Goal: Task Accomplishment & Management: Use online tool/utility

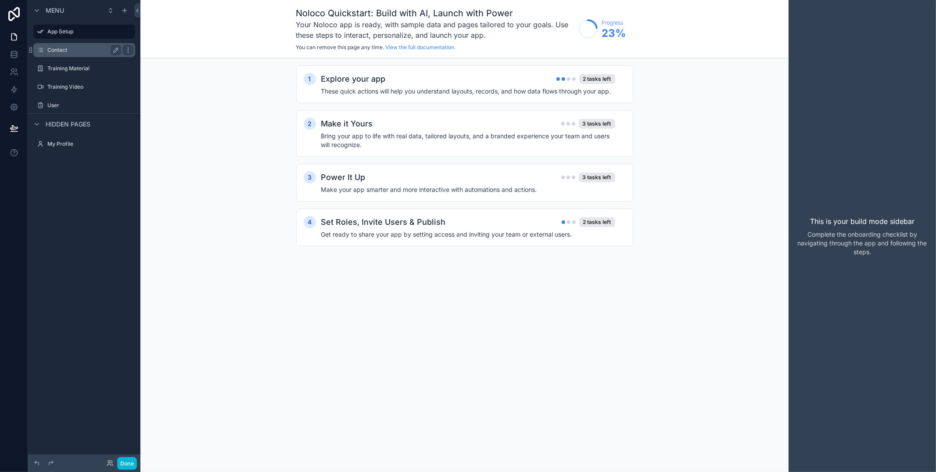
click at [72, 50] on label "Contact" at bounding box center [82, 50] width 70 height 7
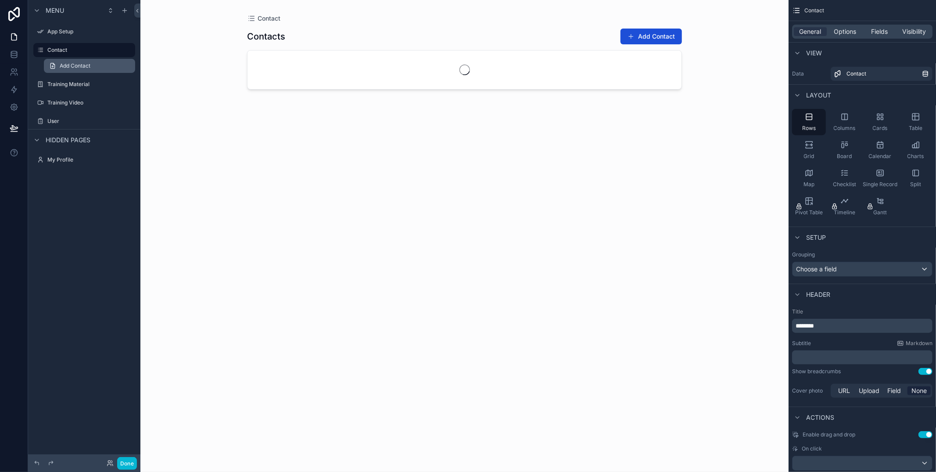
click at [77, 67] on span "Add Contact" at bounding box center [75, 65] width 31 height 7
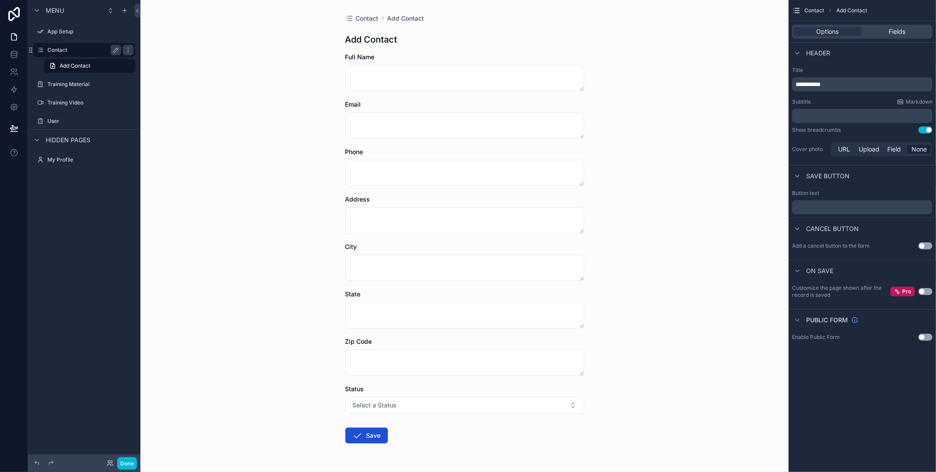
click at [60, 51] on label "Contact" at bounding box center [82, 50] width 70 height 7
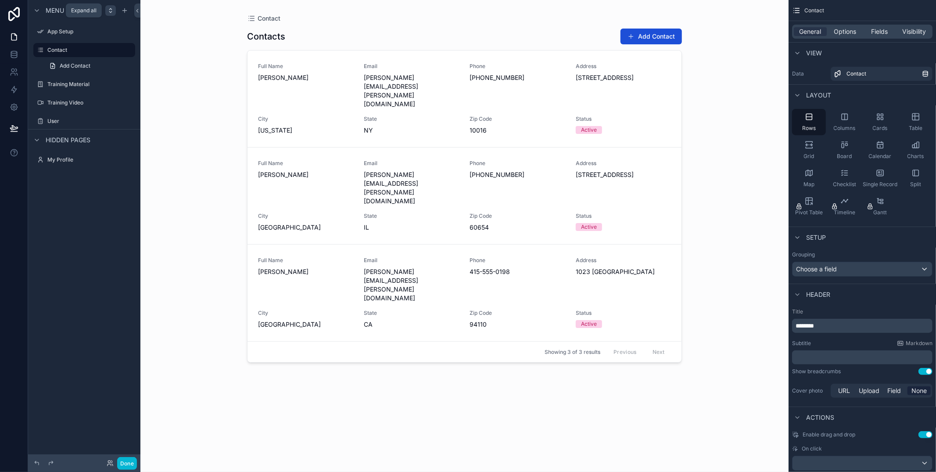
click at [112, 13] on icon "scrollable content" at bounding box center [110, 10] width 7 height 7
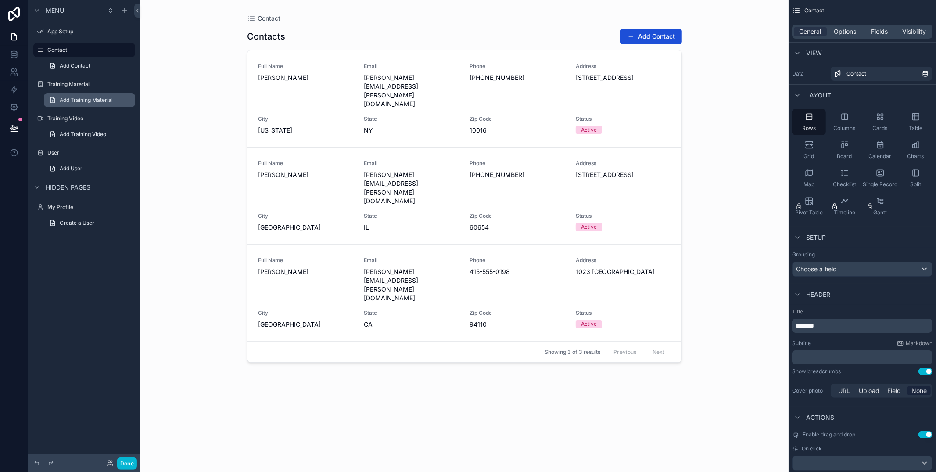
click at [88, 100] on span "Add Training Material" at bounding box center [86, 100] width 53 height 7
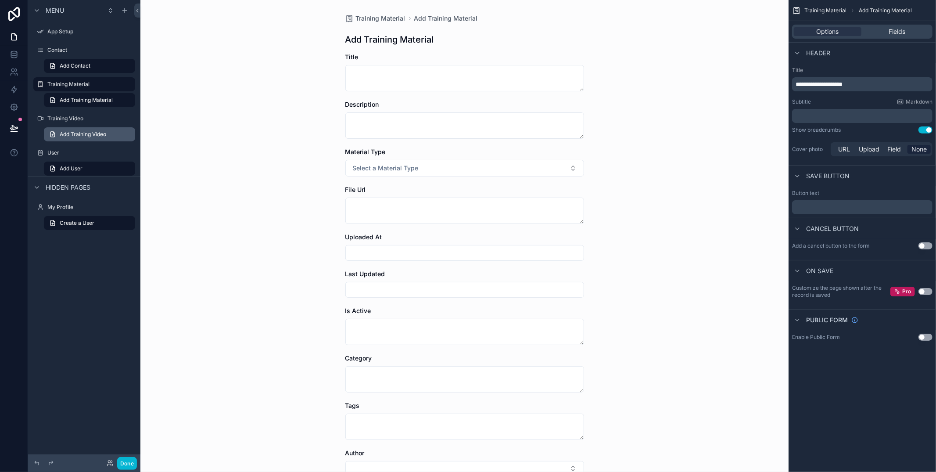
click at [94, 135] on span "Add Training Video" at bounding box center [83, 134] width 47 height 7
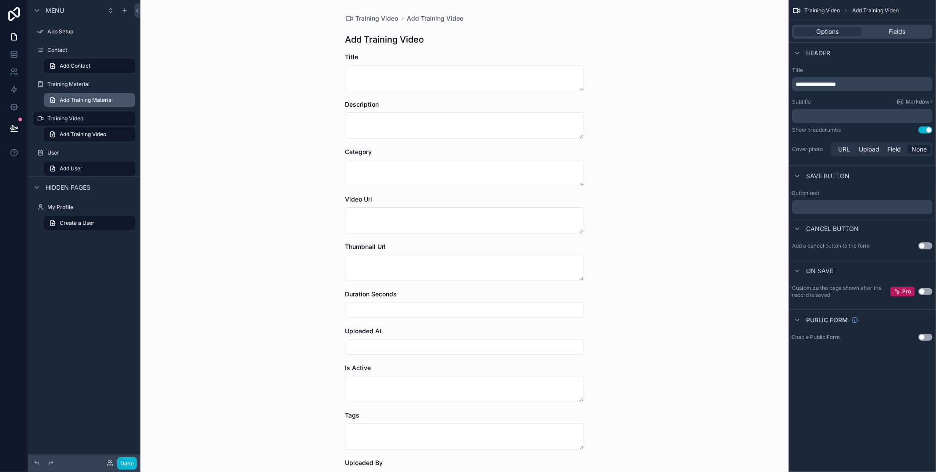
click at [90, 104] on link "Add Training Material" at bounding box center [89, 100] width 91 height 14
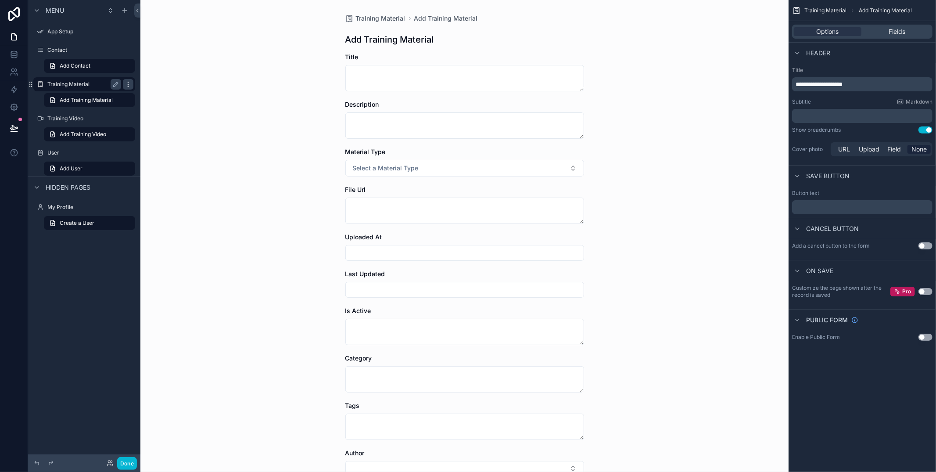
click at [125, 82] on icon "scrollable content" at bounding box center [128, 84] width 7 height 7
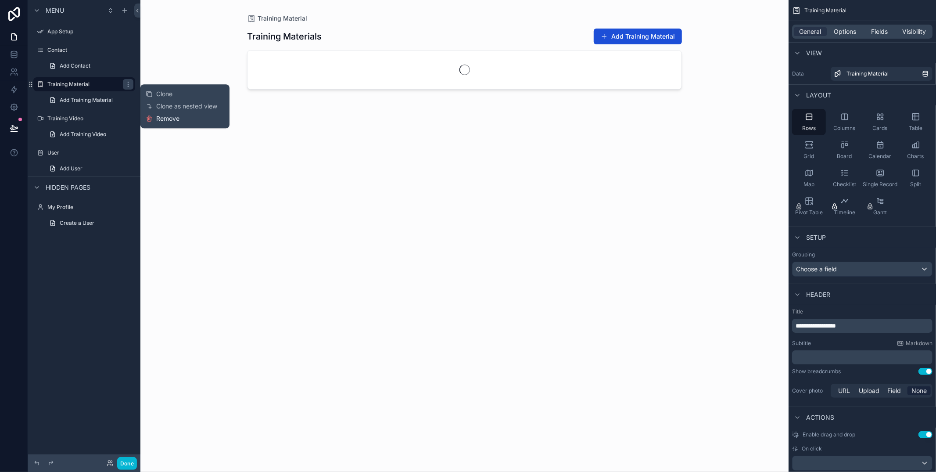
click at [168, 116] on span "Remove" at bounding box center [167, 118] width 23 height 9
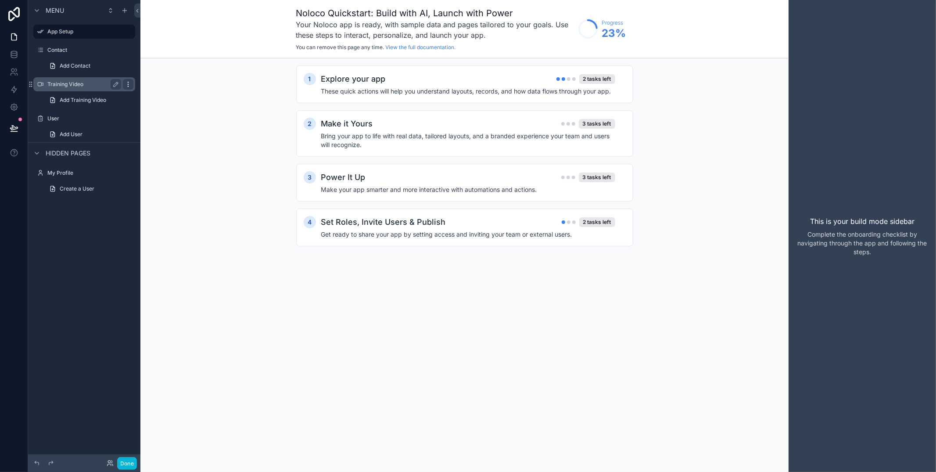
click at [129, 83] on icon "scrollable content" at bounding box center [128, 84] width 7 height 7
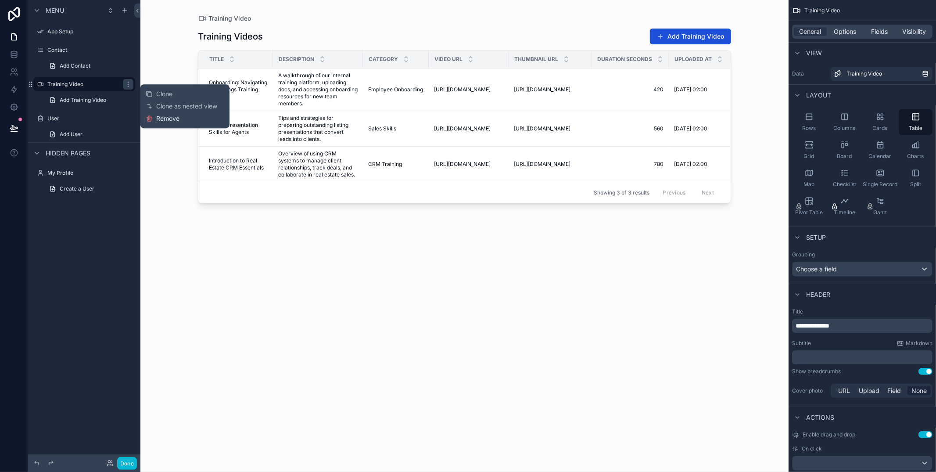
click at [165, 120] on span "Remove" at bounding box center [167, 118] width 23 height 9
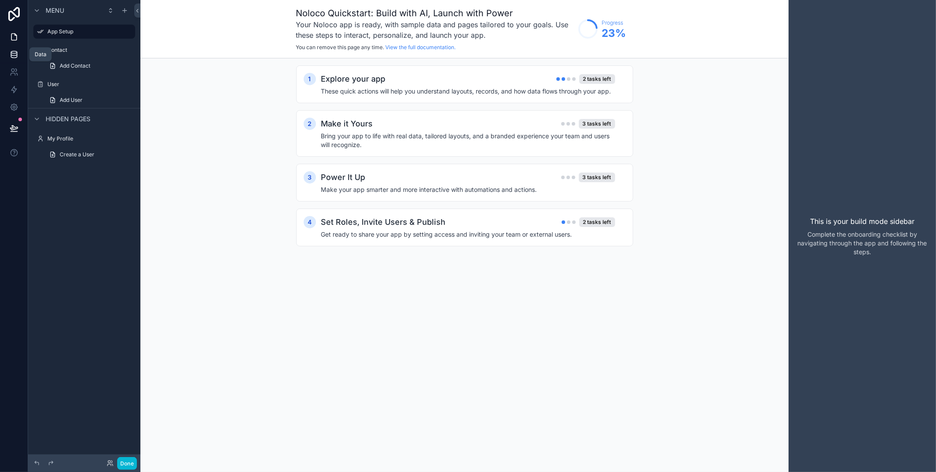
click at [14, 53] on icon at bounding box center [14, 52] width 6 height 2
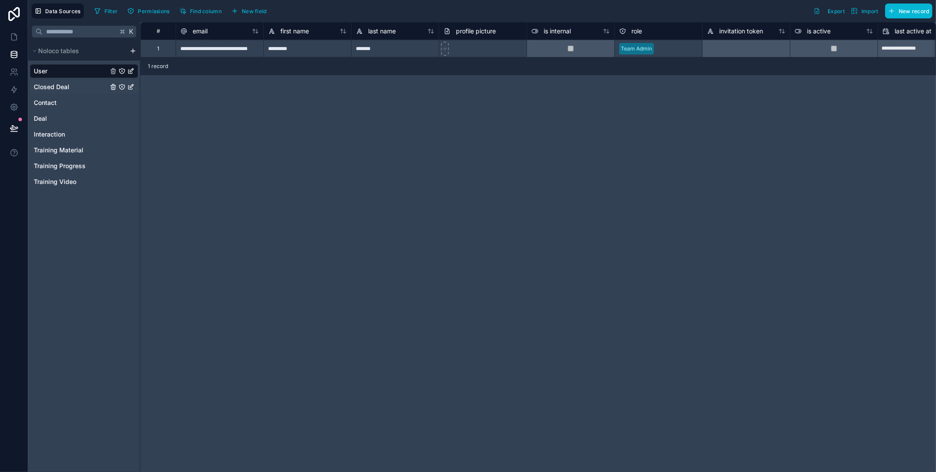
click at [57, 88] on span "Closed Deal" at bounding box center [52, 86] width 36 height 9
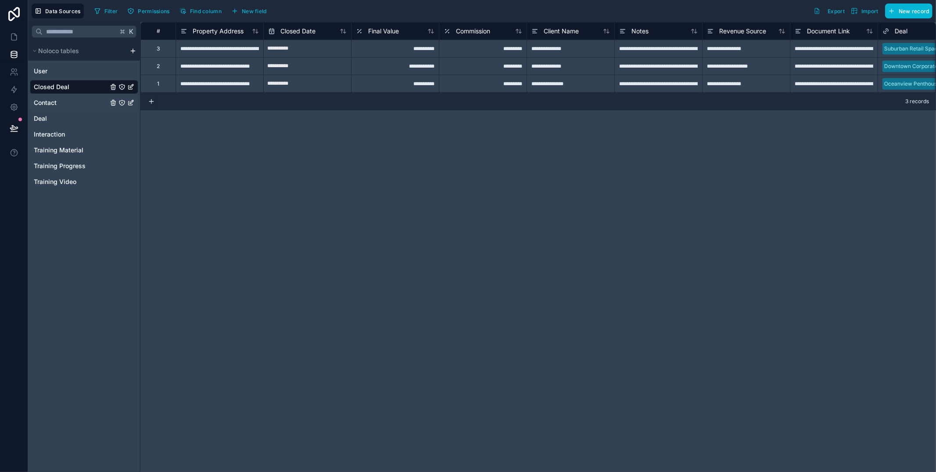
click at [92, 96] on div "Contact" at bounding box center [84, 103] width 108 height 14
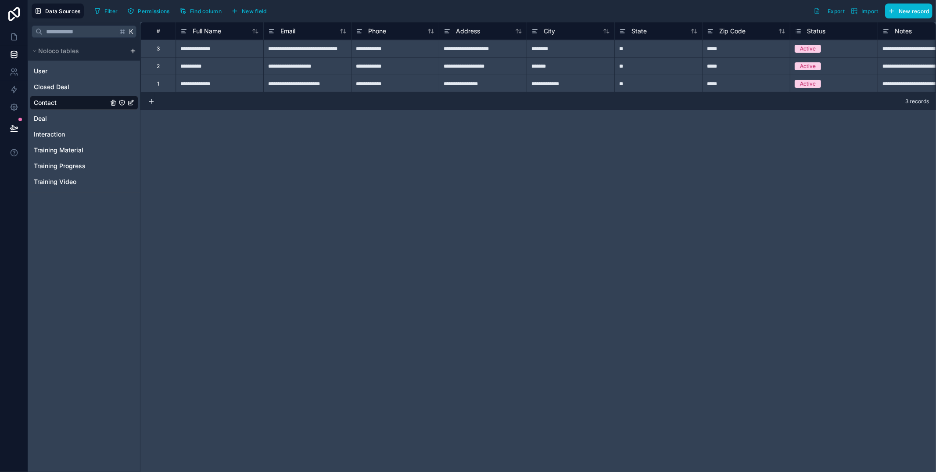
click at [132, 104] on icon "Contact" at bounding box center [130, 102] width 7 height 7
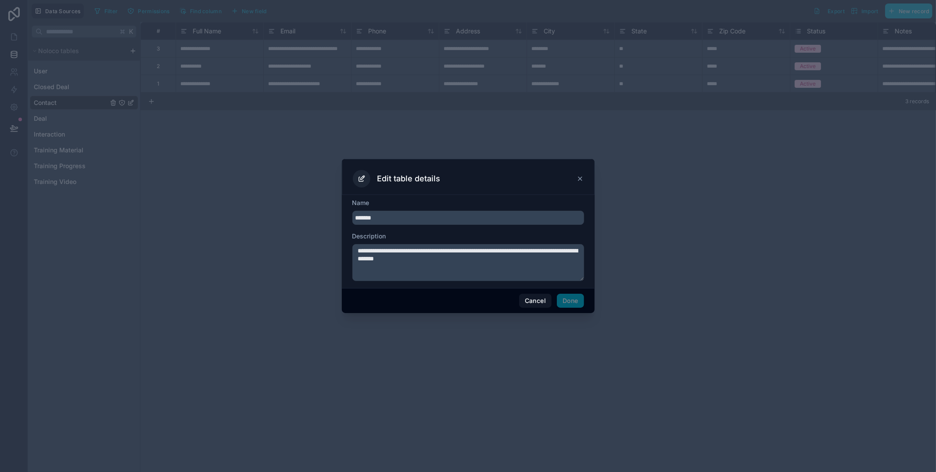
click at [365, 219] on input "*******" at bounding box center [468, 218] width 232 height 14
type input "*****"
click at [573, 304] on button "Done" at bounding box center [570, 301] width 27 height 14
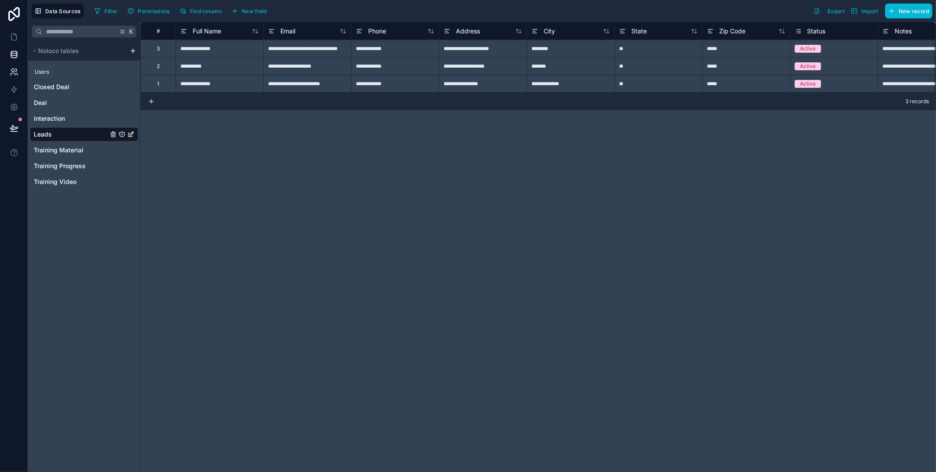
click at [16, 69] on icon at bounding box center [15, 70] width 1 height 3
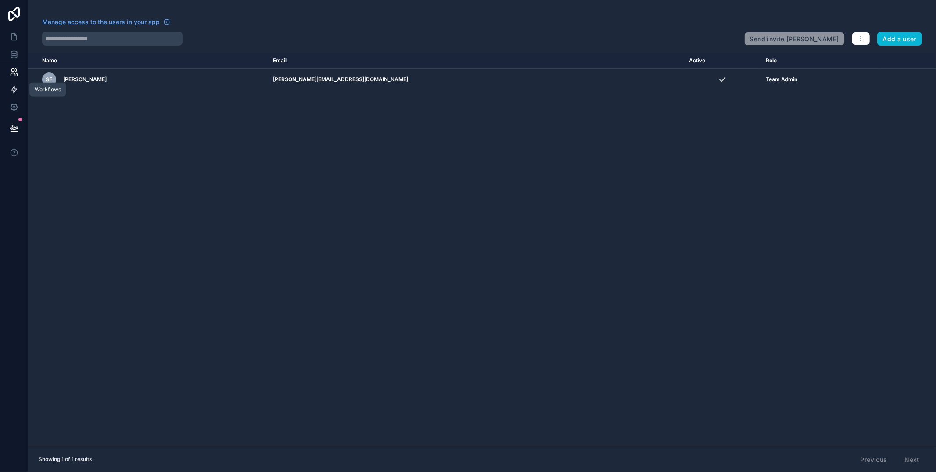
click at [14, 90] on icon at bounding box center [14, 89] width 9 height 9
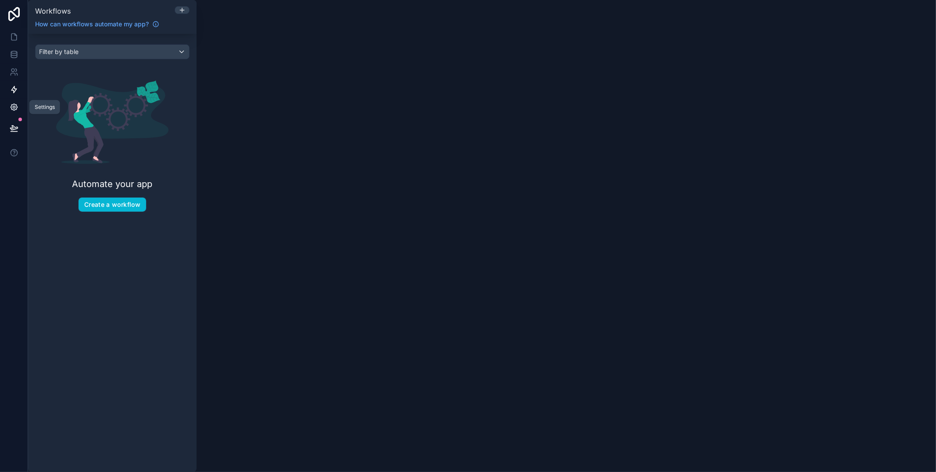
click at [16, 107] on icon at bounding box center [14, 107] width 7 height 7
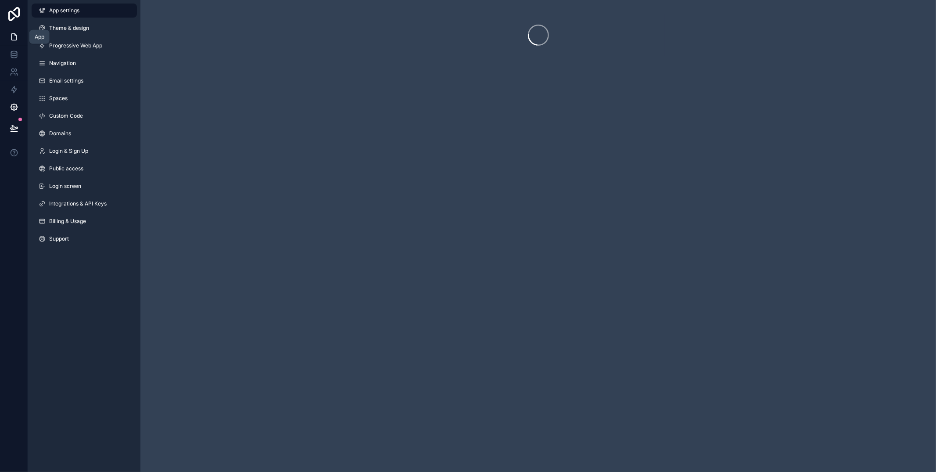
click at [16, 40] on icon at bounding box center [13, 37] width 5 height 7
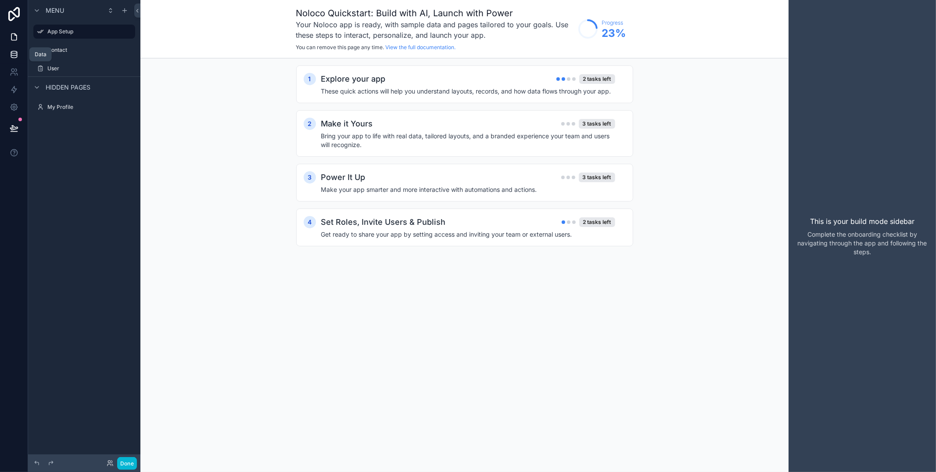
click at [16, 50] on icon at bounding box center [14, 54] width 9 height 9
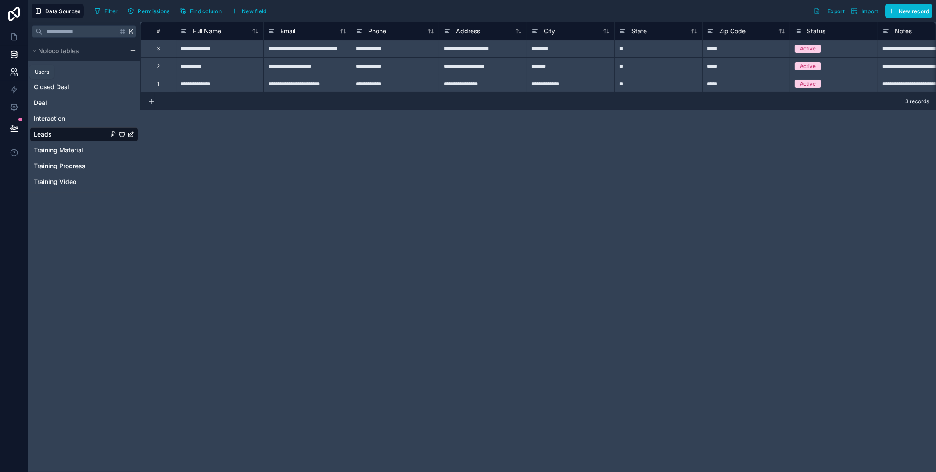
click at [16, 69] on icon at bounding box center [15, 70] width 1 height 3
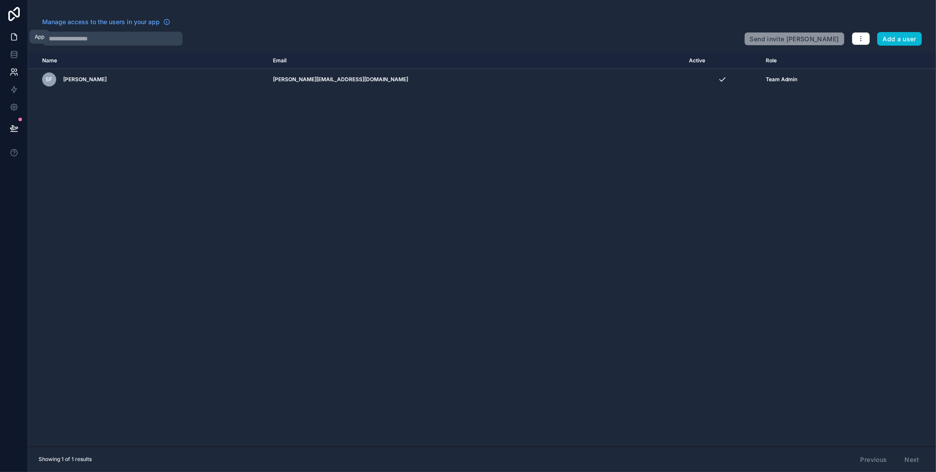
click at [12, 32] on icon at bounding box center [14, 36] width 9 height 9
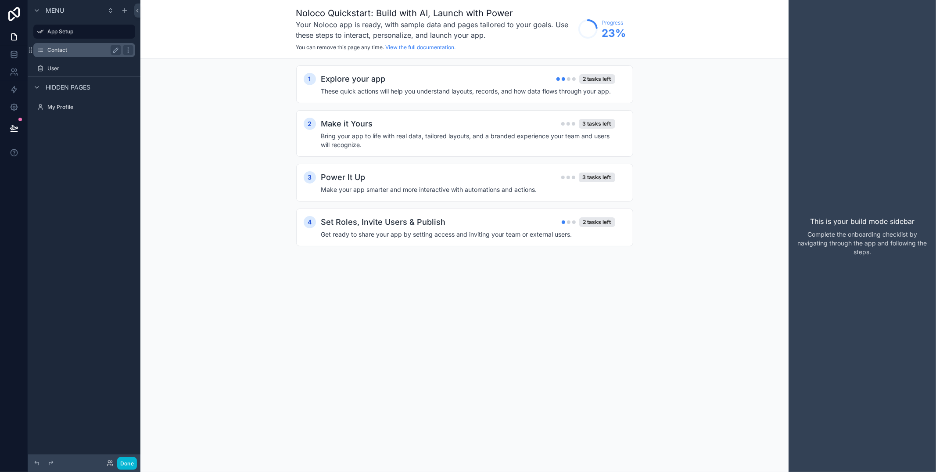
click at [56, 50] on label "Contact" at bounding box center [82, 50] width 70 height 7
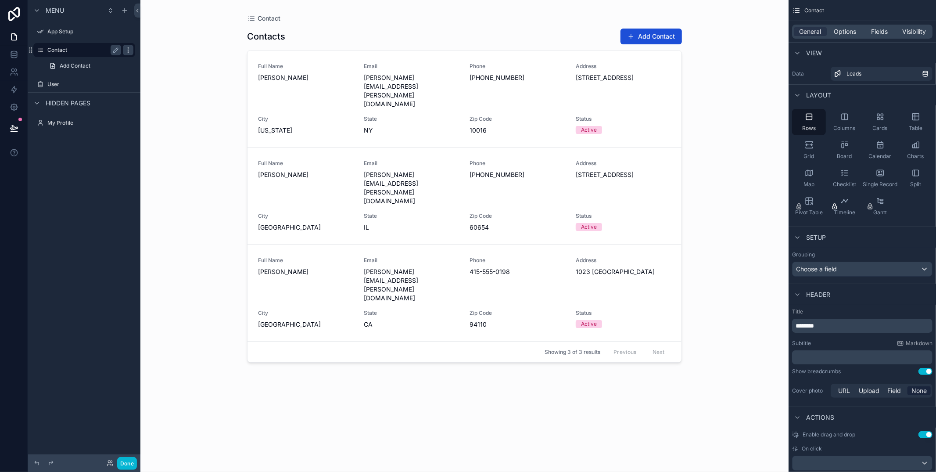
click at [125, 48] on icon "scrollable content" at bounding box center [128, 50] width 7 height 7
click at [81, 52] on label "Contact" at bounding box center [82, 50] width 70 height 7
click at [73, 51] on label "Contact" at bounding box center [82, 50] width 70 height 7
click at [129, 49] on icon "scrollable content" at bounding box center [128, 50] width 7 height 7
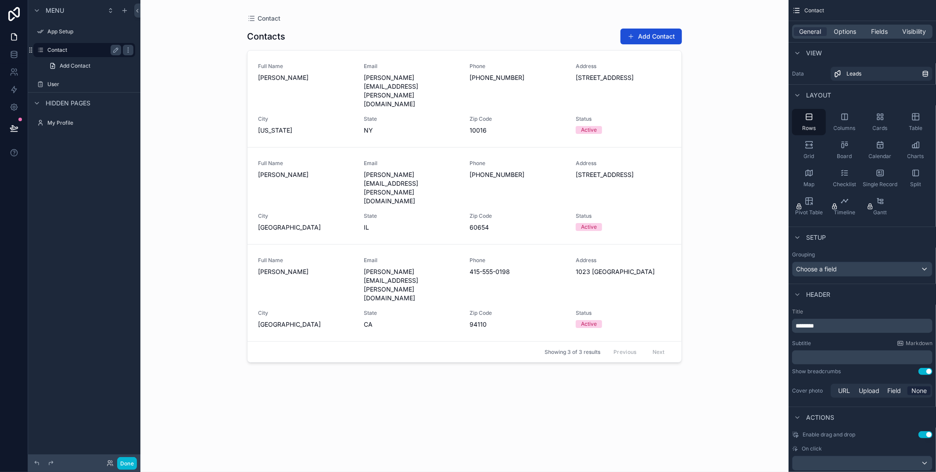
click at [68, 53] on label "Contact" at bounding box center [82, 50] width 70 height 7
click at [62, 53] on label "Contact" at bounding box center [82, 50] width 70 height 7
click at [117, 49] on icon "scrollable content" at bounding box center [115, 50] width 7 height 7
click at [61, 48] on input "*******" at bounding box center [77, 50] width 60 height 11
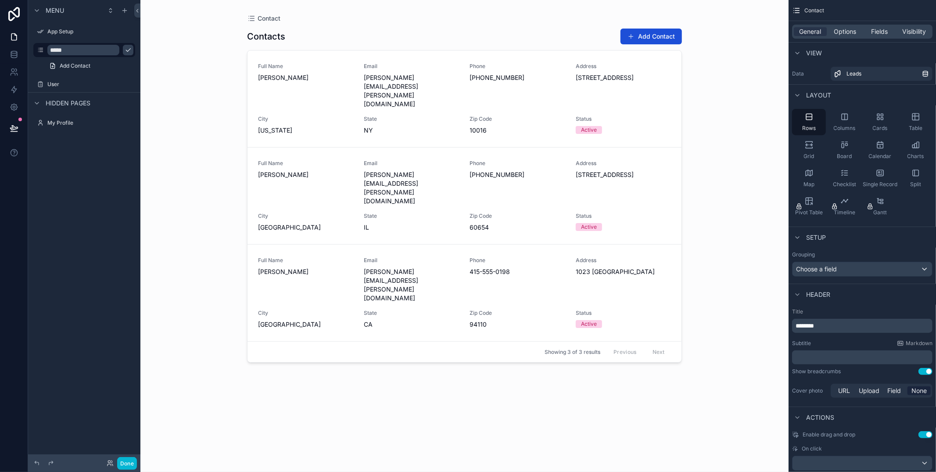
type input "*****"
click at [213, 85] on div "Contact Contacts Add Contact Full Name Jessica Morton Email jessica.morton@elit…" at bounding box center [464, 236] width 648 height 472
click at [403, 31] on div "scrollable content" at bounding box center [464, 230] width 449 height 461
click at [12, 51] on icon at bounding box center [14, 52] width 6 height 2
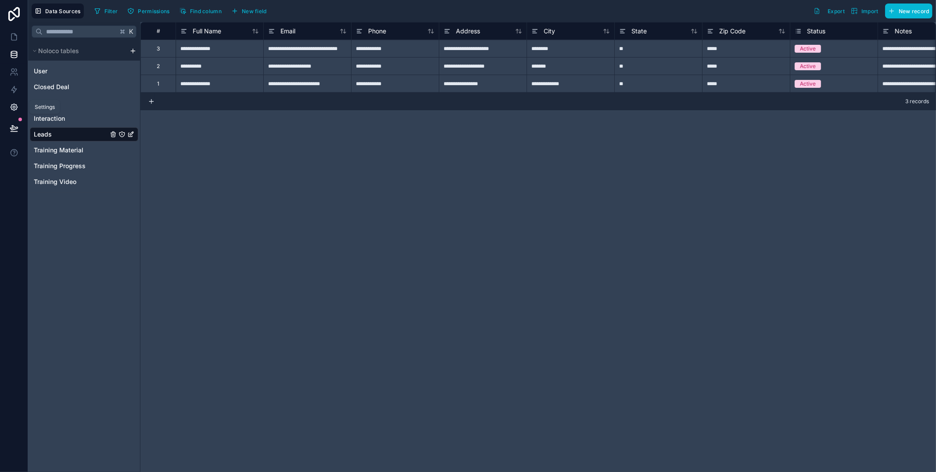
click at [14, 109] on icon at bounding box center [14, 107] width 7 height 7
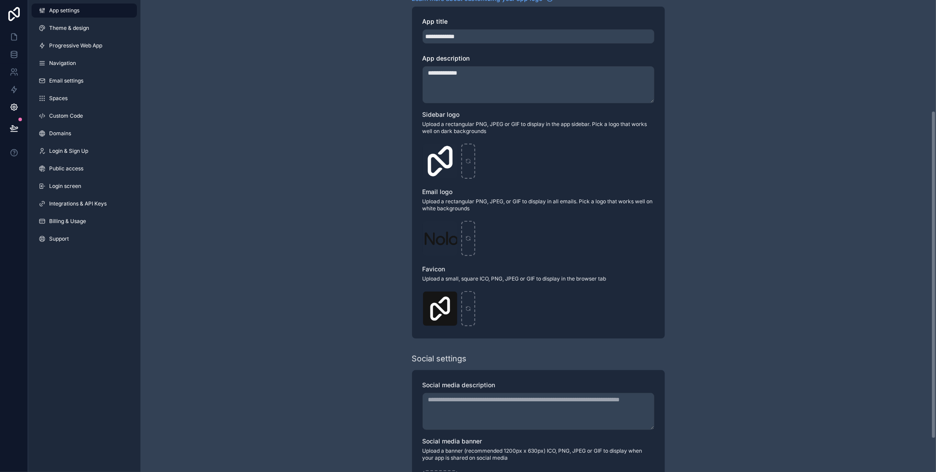
scroll to position [160, 0]
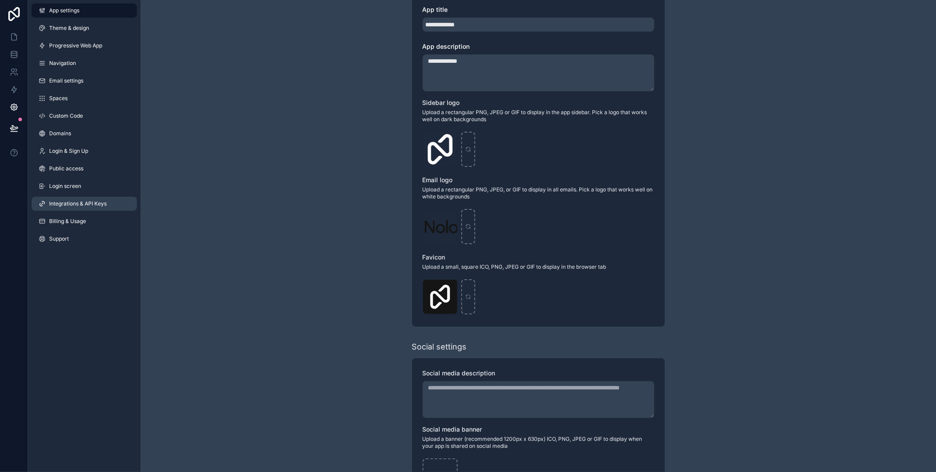
click at [102, 205] on span "Integrations & API Keys" at bounding box center [77, 203] width 57 height 7
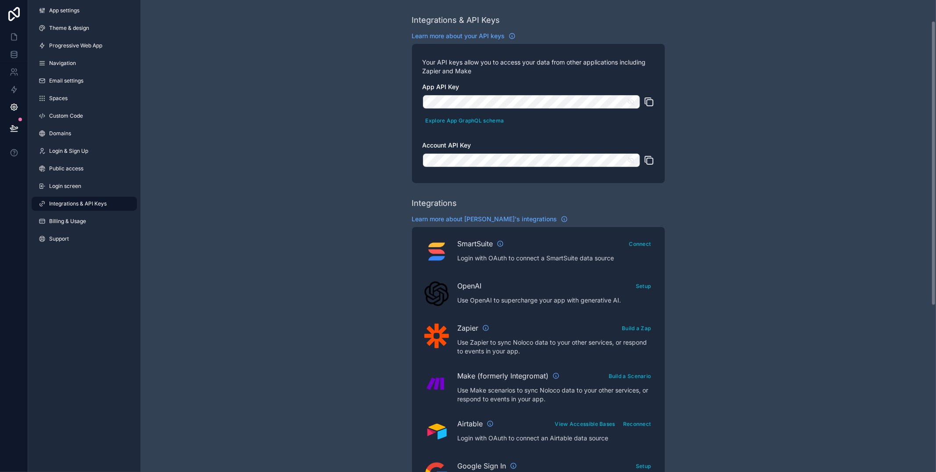
scroll to position [92, 0]
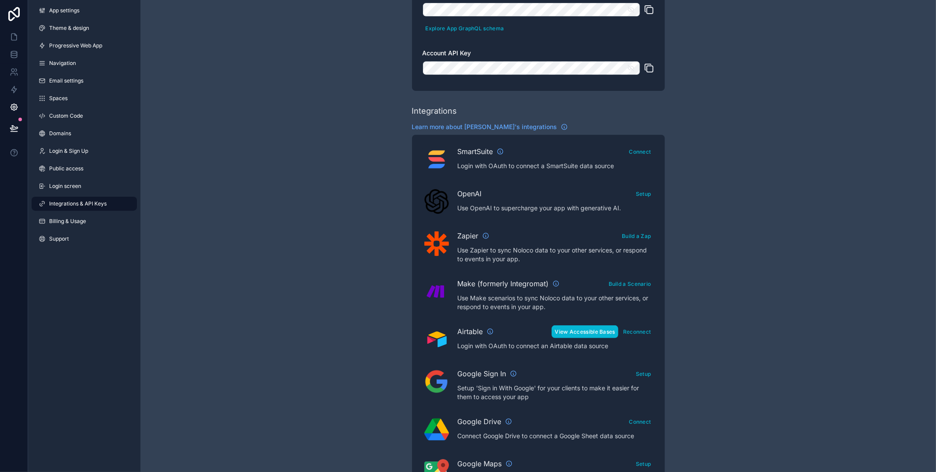
click at [600, 335] on button "View Accessible Bases" at bounding box center [585, 331] width 66 height 13
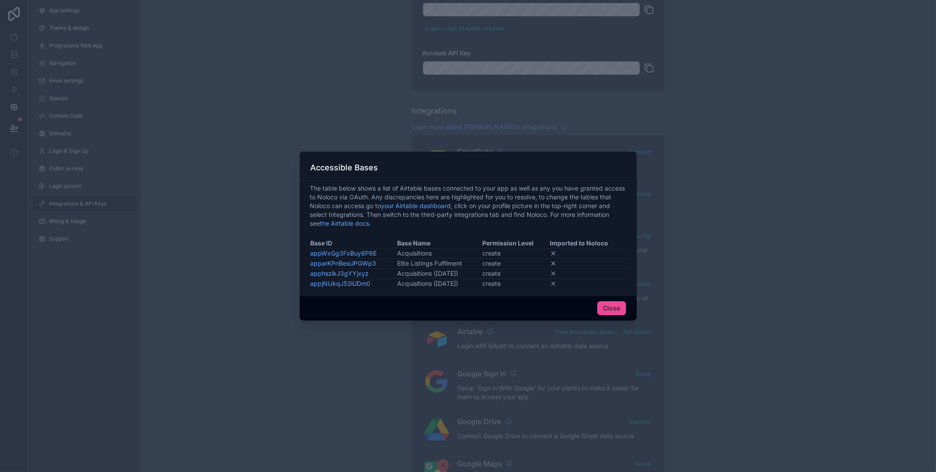
click at [555, 249] on td at bounding box center [587, 253] width 77 height 10
click at [597, 304] on button "Close" at bounding box center [611, 308] width 29 height 14
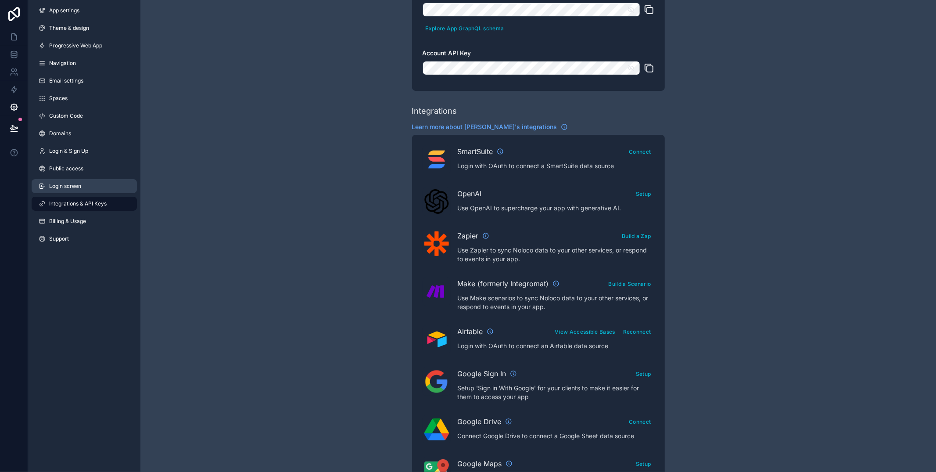
click at [74, 185] on span "Login screen" at bounding box center [65, 186] width 32 height 7
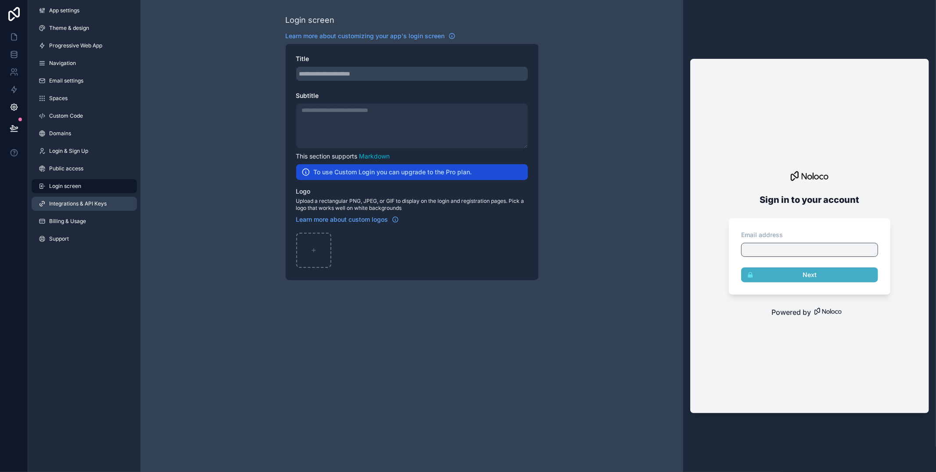
click at [79, 203] on span "Integrations & API Keys" at bounding box center [77, 203] width 57 height 7
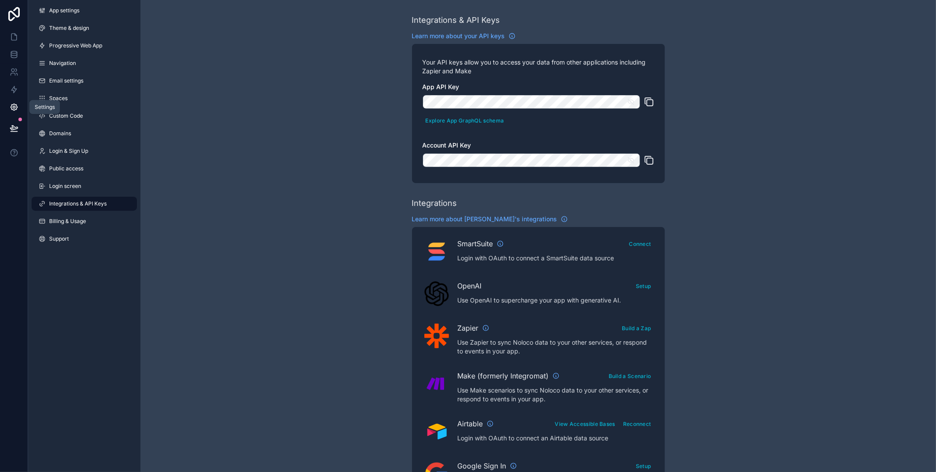
click at [14, 109] on icon at bounding box center [14, 107] width 9 height 9
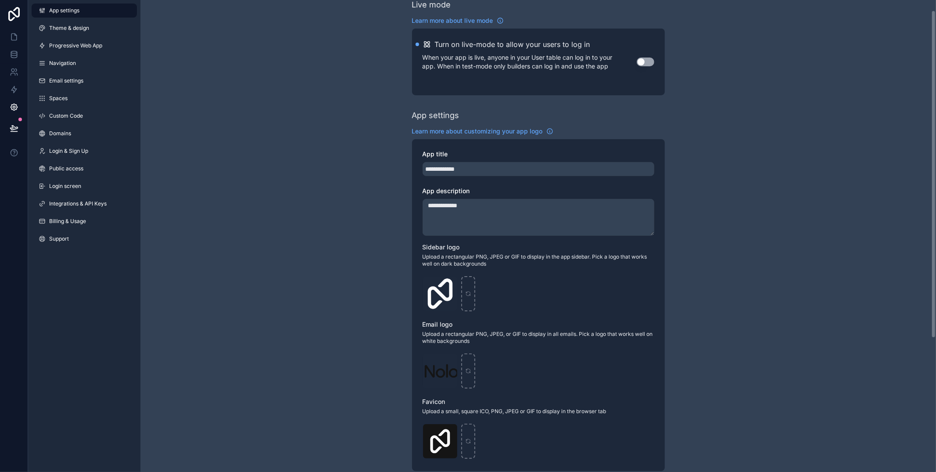
scroll to position [18, 0]
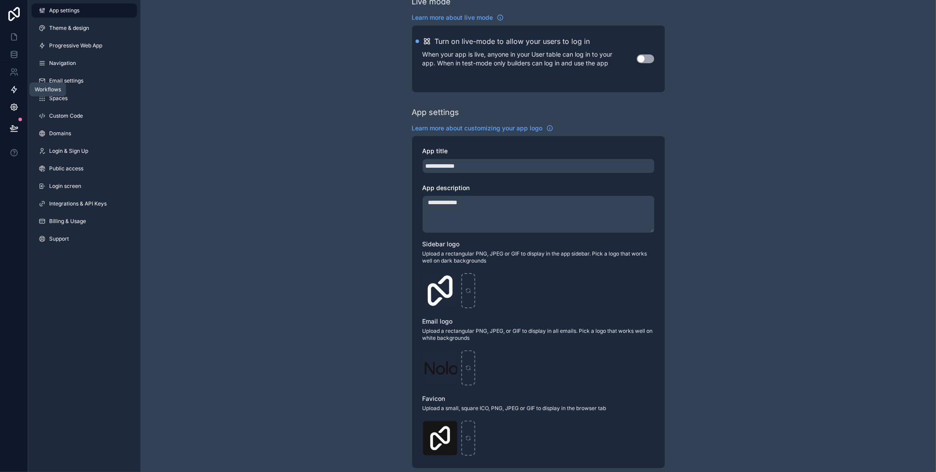
click at [14, 93] on icon at bounding box center [14, 89] width 9 height 9
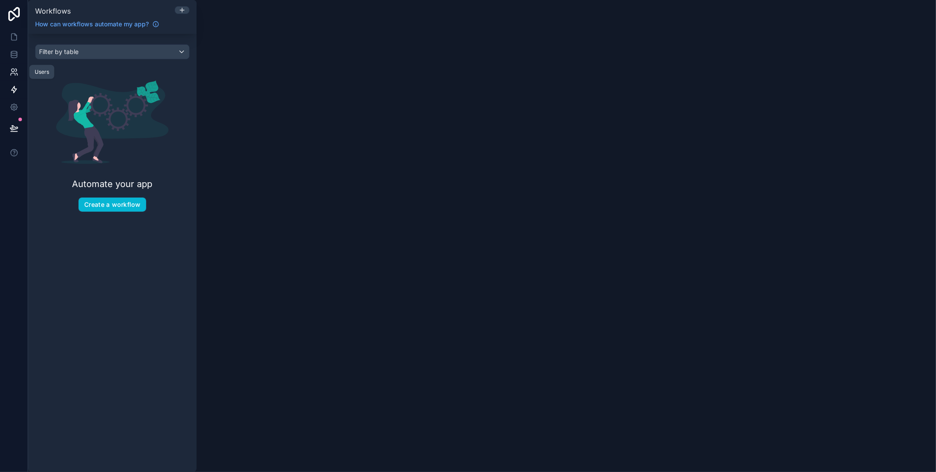
click at [17, 66] on link at bounding box center [14, 72] width 28 height 18
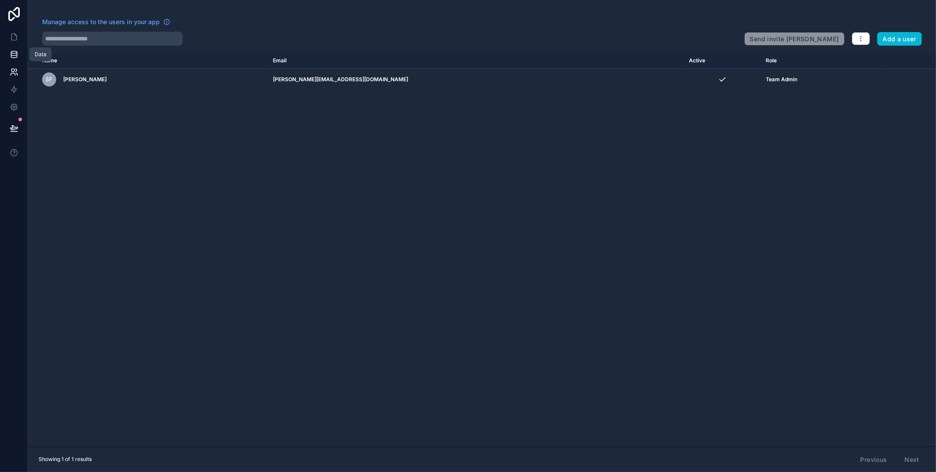
click at [17, 61] on link at bounding box center [14, 55] width 28 height 18
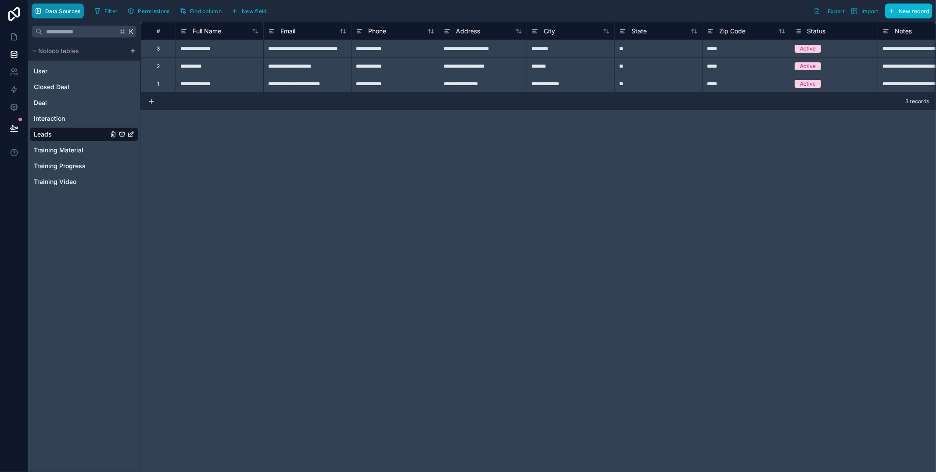
click at [53, 11] on span "Data Sources" at bounding box center [63, 11] width 36 height 7
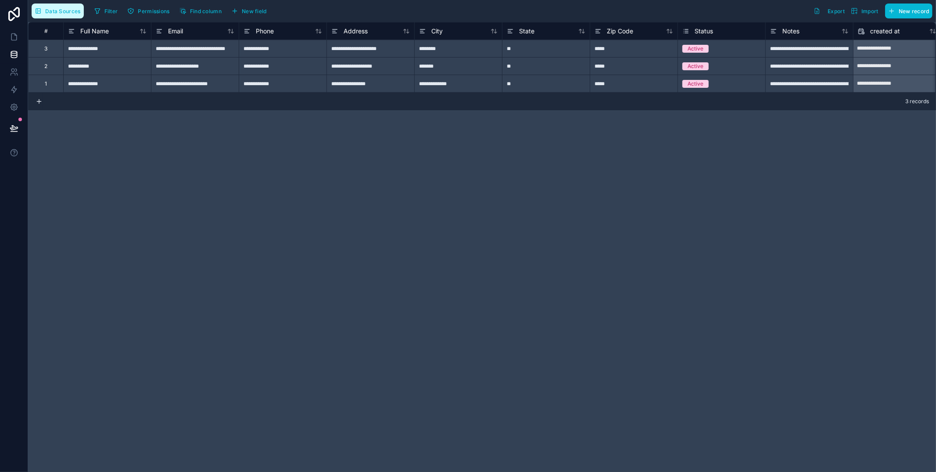
click at [53, 11] on span "Data Sources" at bounding box center [63, 11] width 36 height 7
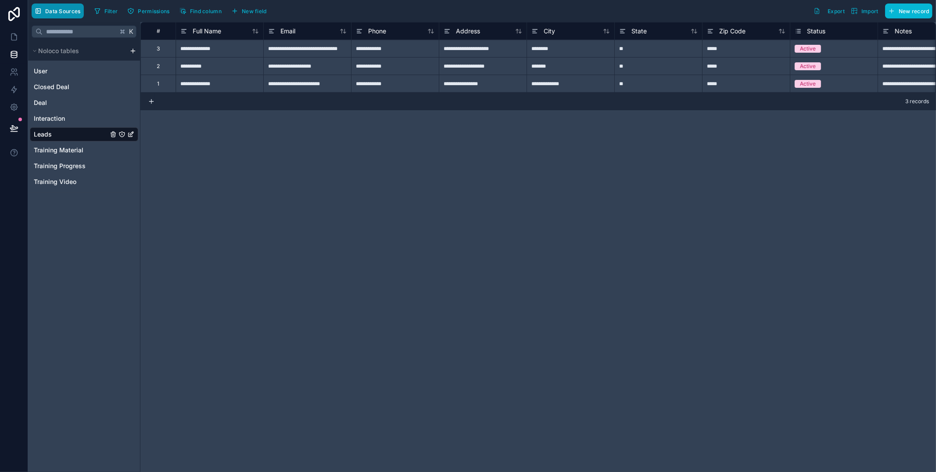
click at [53, 11] on span "Data Sources" at bounding box center [63, 11] width 36 height 7
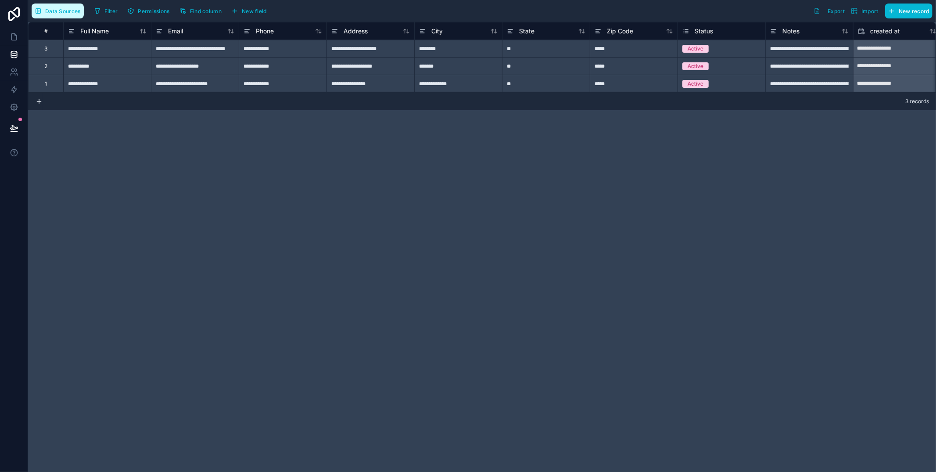
click at [53, 11] on span "Data Sources" at bounding box center [63, 11] width 36 height 7
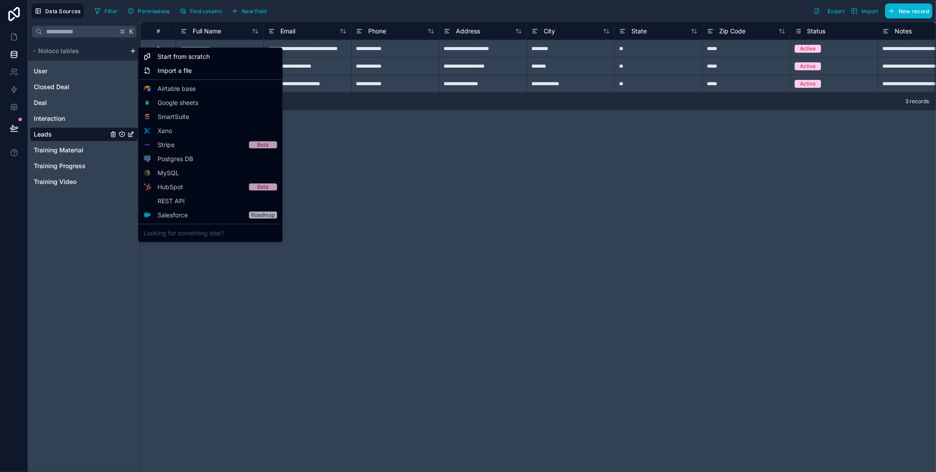
click at [131, 50] on html "**********" at bounding box center [468, 236] width 936 height 472
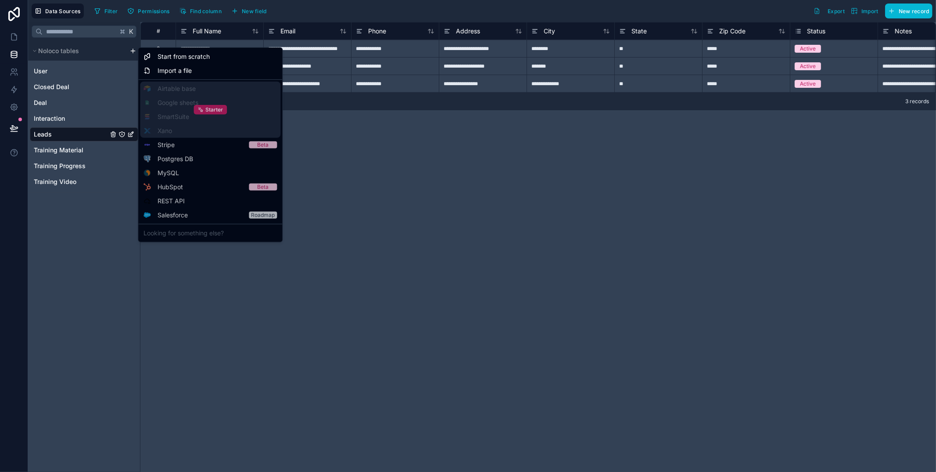
click at [219, 110] on span "Starter" at bounding box center [214, 109] width 18 height 7
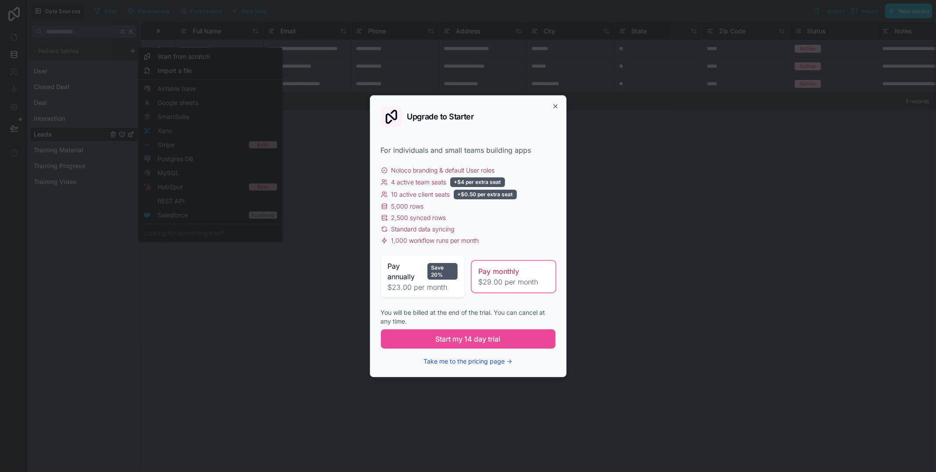
click at [492, 360] on button "Take me to the pricing page →" at bounding box center [468, 361] width 89 height 9
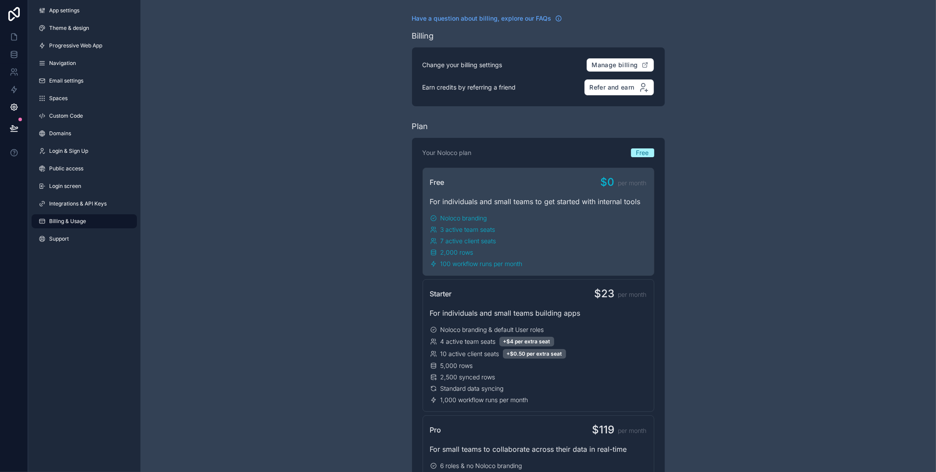
click at [451, 219] on html "App settings Theme & design Progressive Web App Navigation Email settings Space…" at bounding box center [468, 236] width 936 height 472
click at [709, 210] on html "App settings Theme & design Progressive Web App Navigation Email settings Space…" at bounding box center [468, 236] width 936 height 472
click at [9, 92] on html "App settings Theme & design Progressive Web App Navigation Email settings Space…" at bounding box center [468, 236] width 936 height 472
click at [16, 91] on html "App settings Theme & design Progressive Web App Navigation Email settings Space…" at bounding box center [468, 236] width 936 height 472
click at [463, 339] on html "App settings Theme & design Progressive Web App Navigation Email settings Space…" at bounding box center [468, 236] width 936 height 472
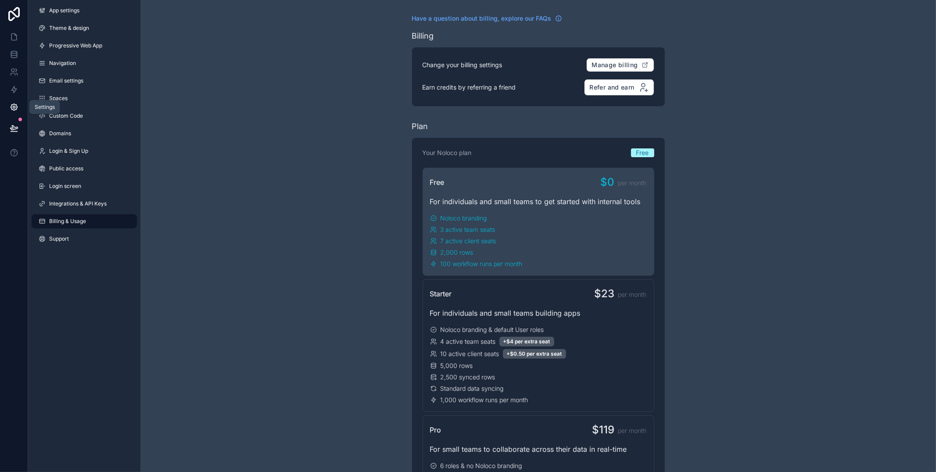
click at [14, 107] on icon at bounding box center [14, 107] width 2 height 2
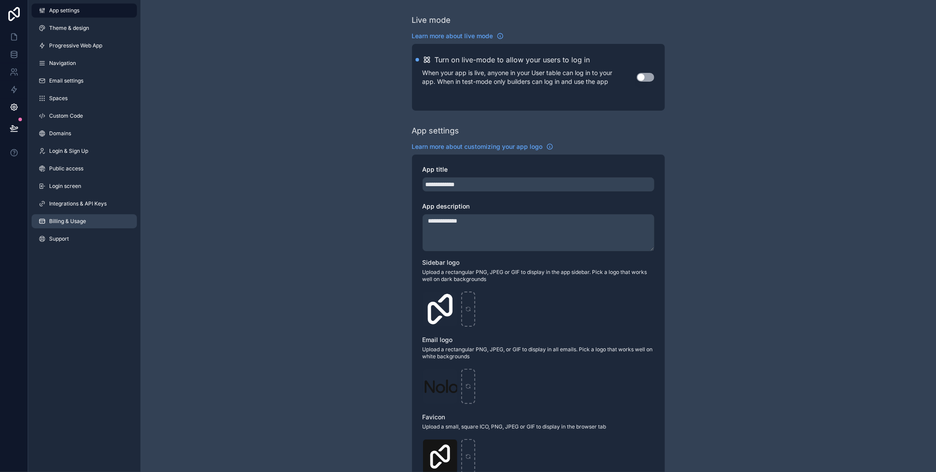
click at [76, 215] on link "Billing & Usage" at bounding box center [84, 221] width 105 height 14
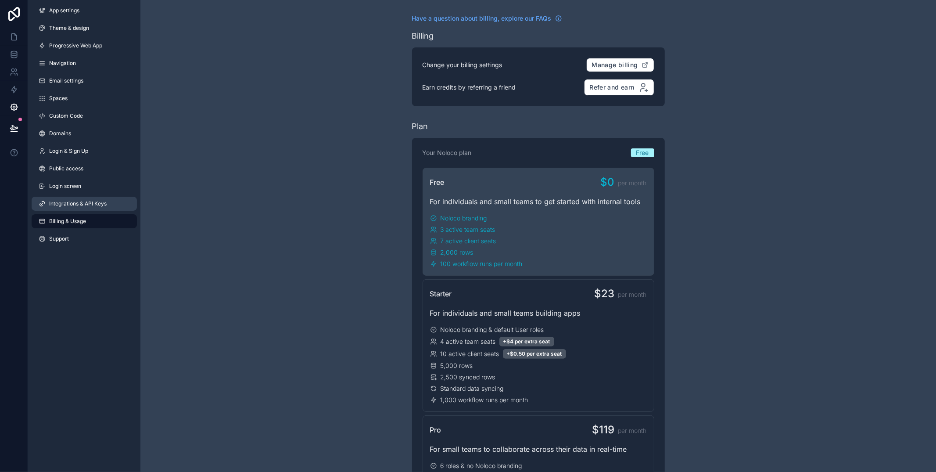
click at [94, 202] on span "Integrations & API Keys" at bounding box center [77, 203] width 57 height 7
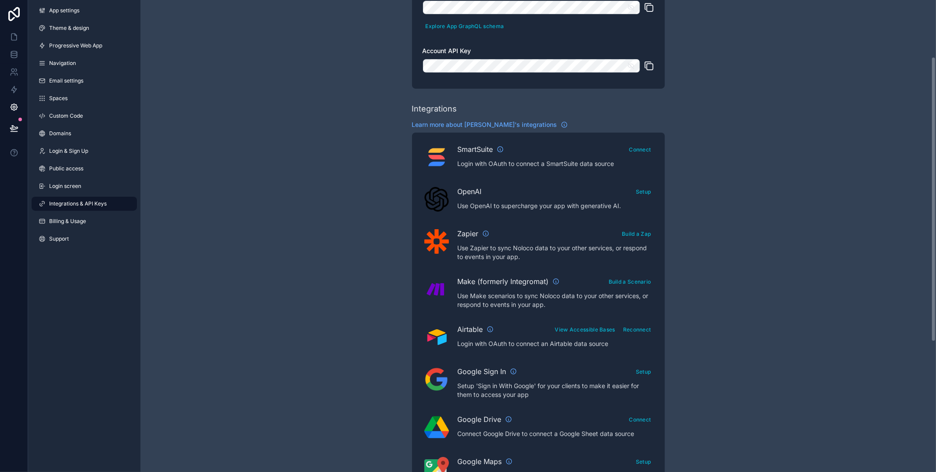
scroll to position [94, 0]
click at [10, 50] on icon at bounding box center [14, 54] width 9 height 9
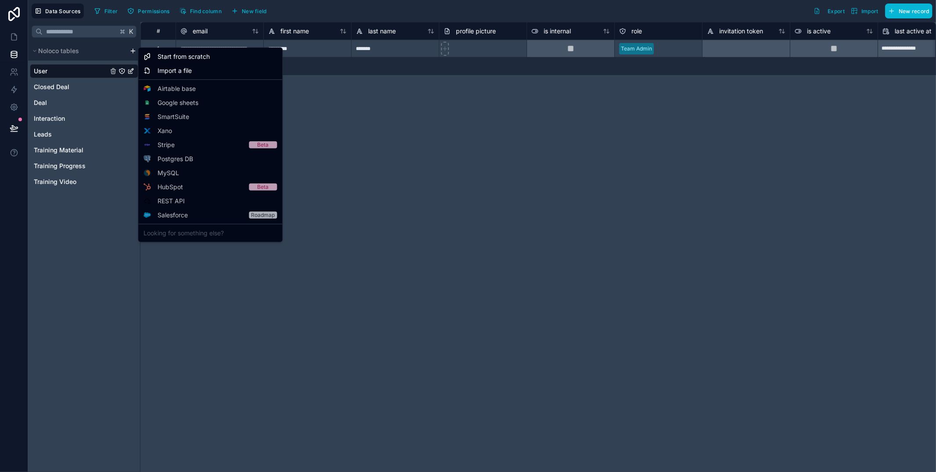
click at [132, 49] on html "**********" at bounding box center [468, 236] width 936 height 472
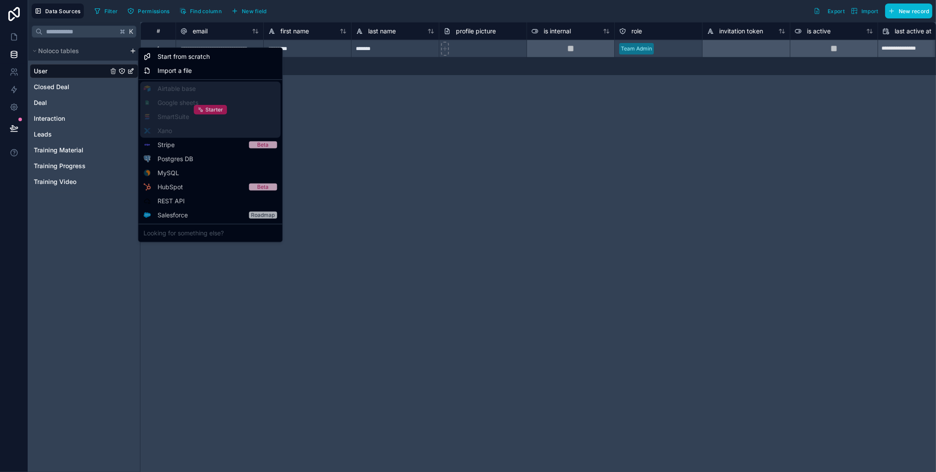
click at [211, 108] on span "Starter" at bounding box center [214, 109] width 18 height 7
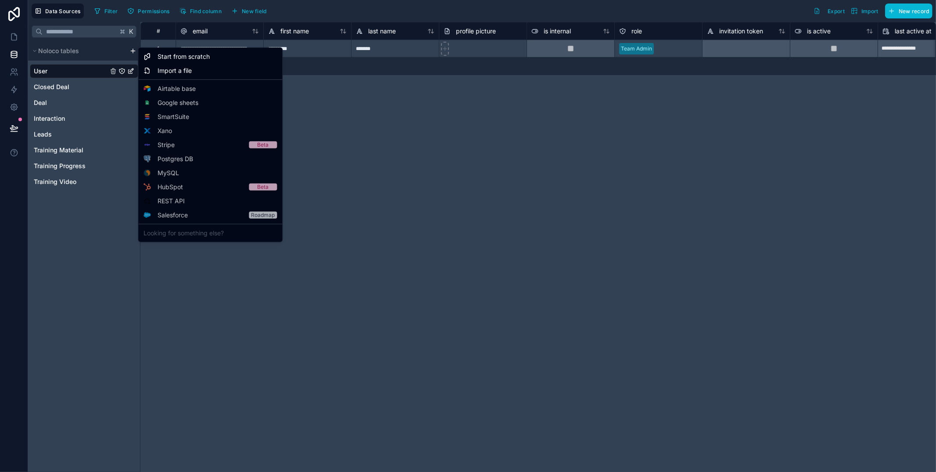
click at [447, 139] on html "**********" at bounding box center [468, 236] width 936 height 472
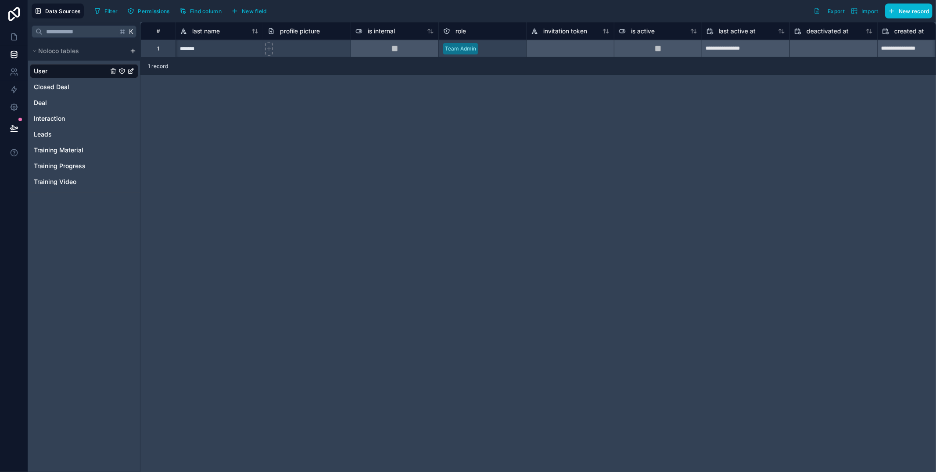
scroll to position [0, 190]
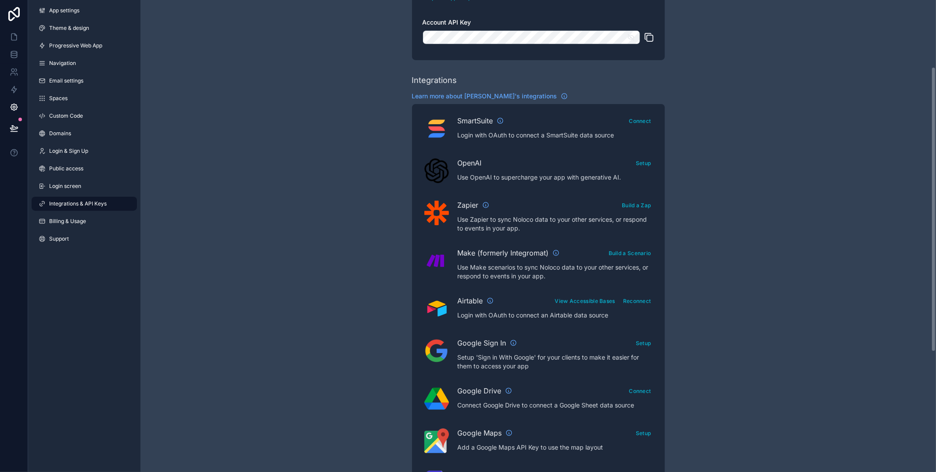
scroll to position [91, 0]
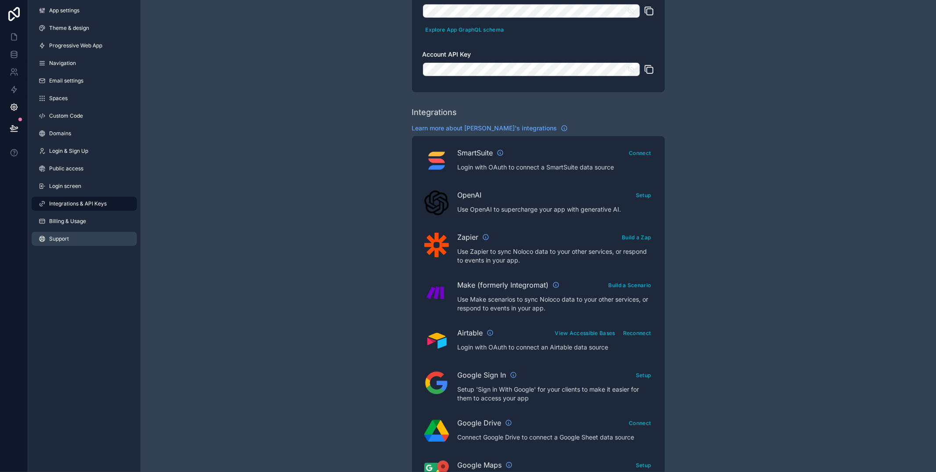
click at [67, 240] on span "Support" at bounding box center [59, 238] width 20 height 7
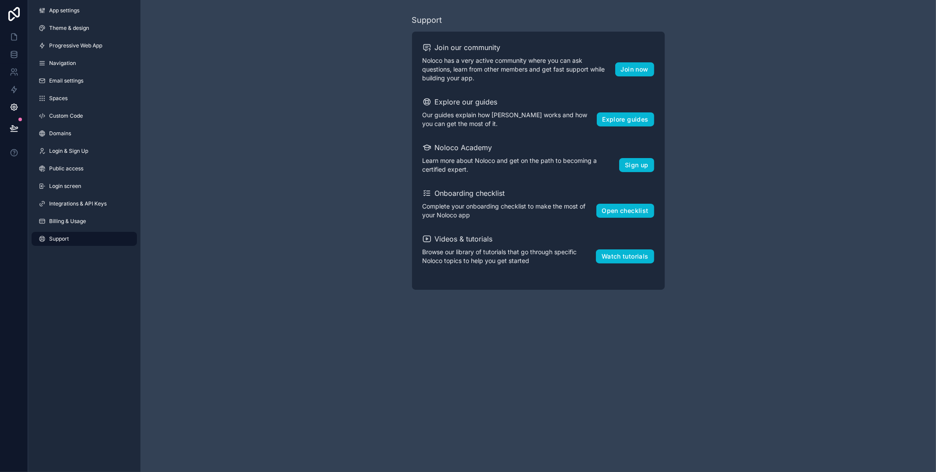
click at [96, 124] on div "App settings Theme & design Progressive Web App Navigation Email settings Space…" at bounding box center [84, 126] width 112 height 253
click at [91, 133] on link "Domains" at bounding box center [84, 133] width 105 height 14
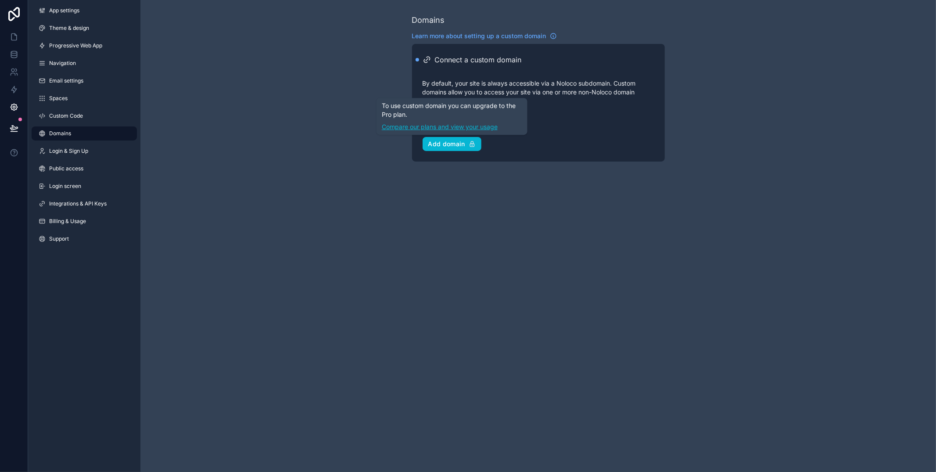
click at [476, 127] on link "Compare our plans and view your usage" at bounding box center [452, 126] width 140 height 9
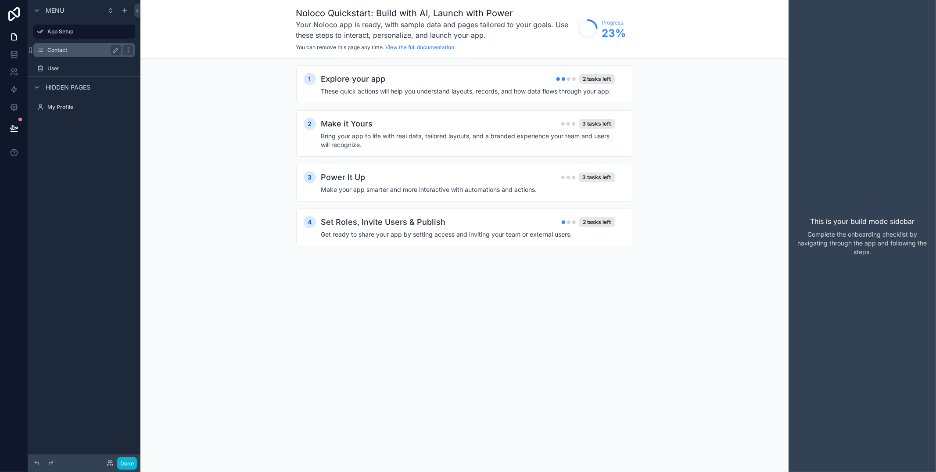
click at [68, 48] on label "Contact" at bounding box center [82, 50] width 70 height 7
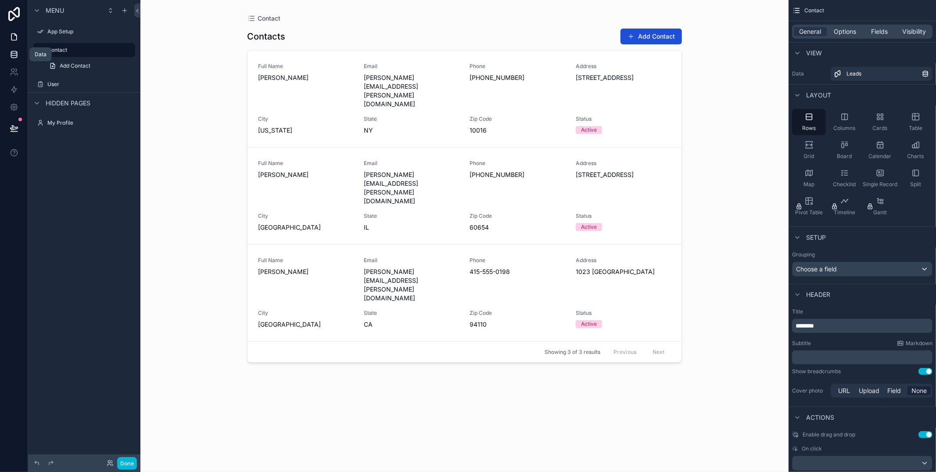
click at [8, 50] on link at bounding box center [14, 55] width 28 height 18
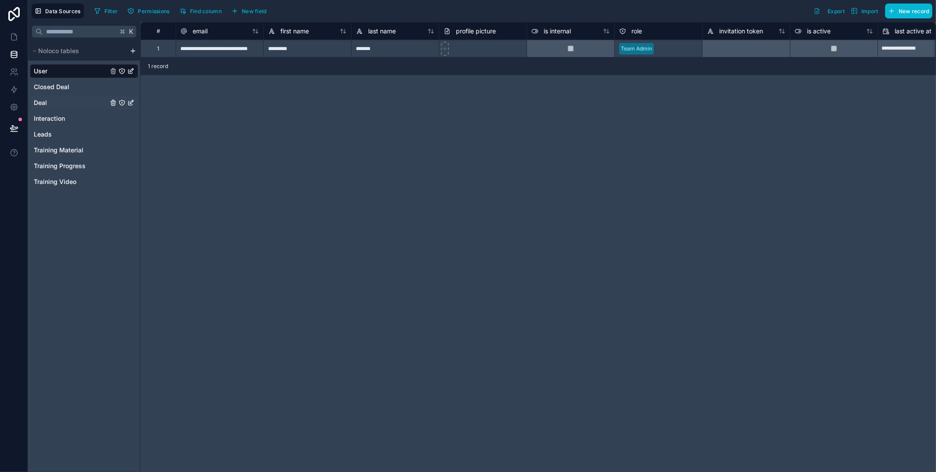
click at [60, 104] on div "Deal" at bounding box center [84, 103] width 108 height 14
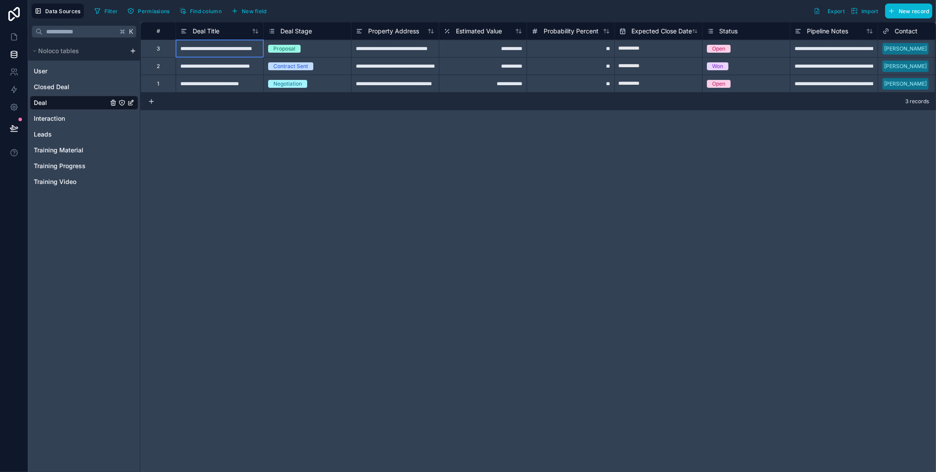
click at [215, 51] on div "**********" at bounding box center [220, 48] width 88 height 18
click at [215, 51] on input "**********" at bounding box center [219, 48] width 87 height 17
click at [57, 134] on div "Leads" at bounding box center [84, 134] width 108 height 14
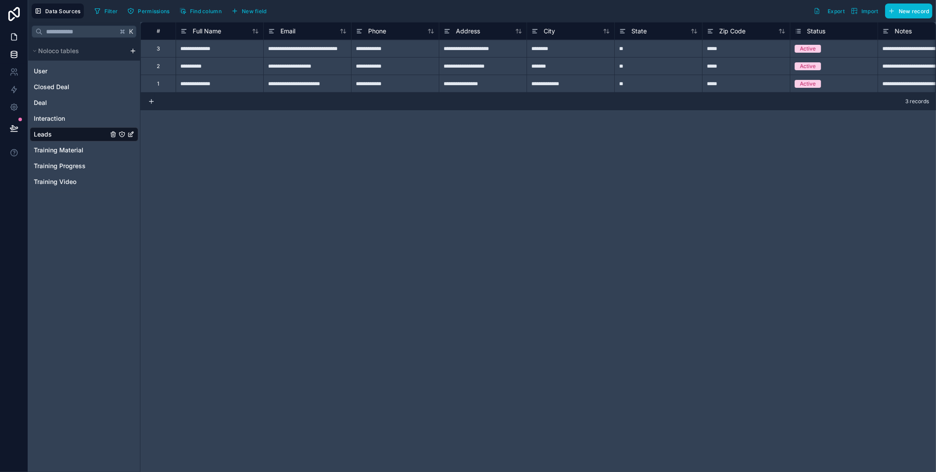
click at [14, 30] on link at bounding box center [14, 37] width 28 height 18
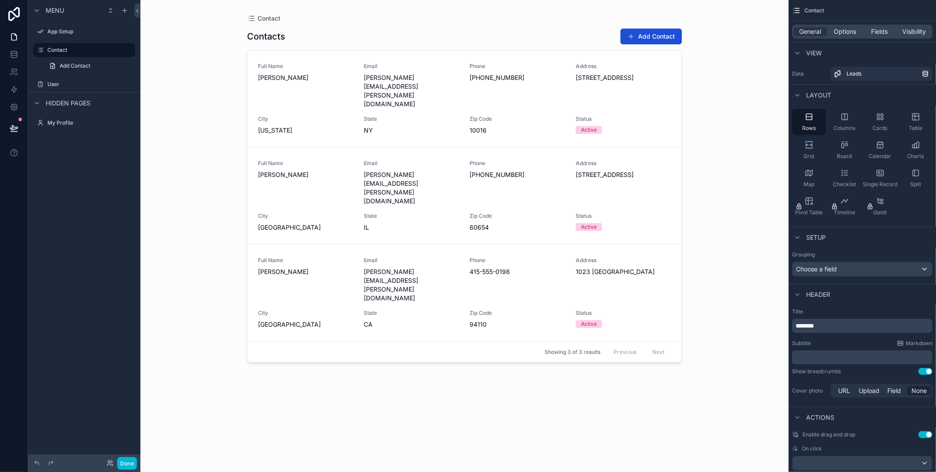
click at [328, 95] on div "scrollable content" at bounding box center [464, 230] width 449 height 461
click at [287, 115] on span "City" at bounding box center [305, 118] width 95 height 7
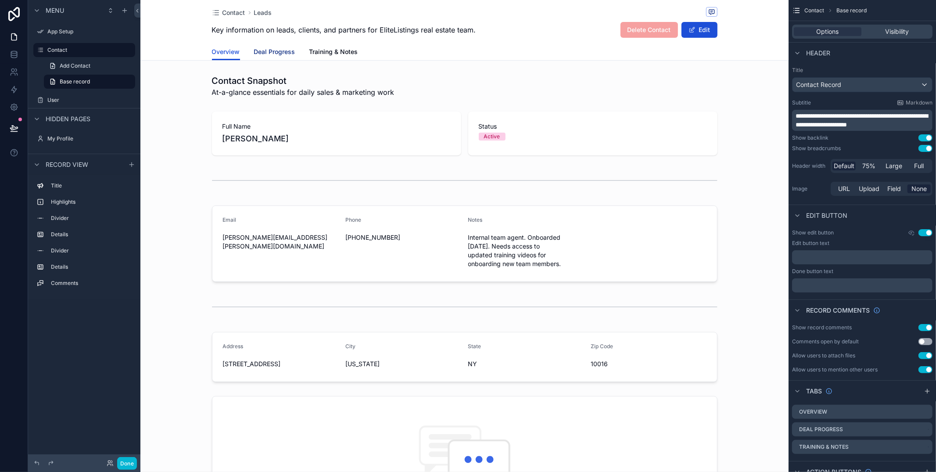
click at [269, 50] on span "Deal Progress" at bounding box center [274, 51] width 41 height 9
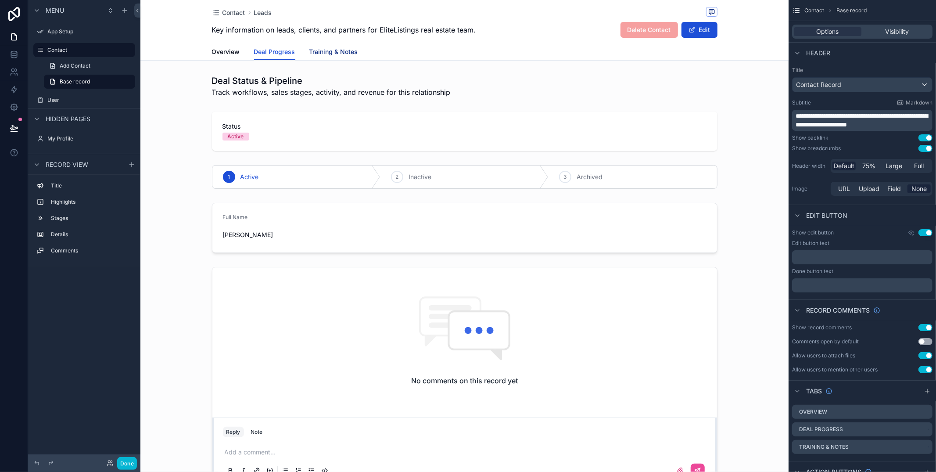
click at [326, 52] on span "Training & Notes" at bounding box center [333, 51] width 49 height 9
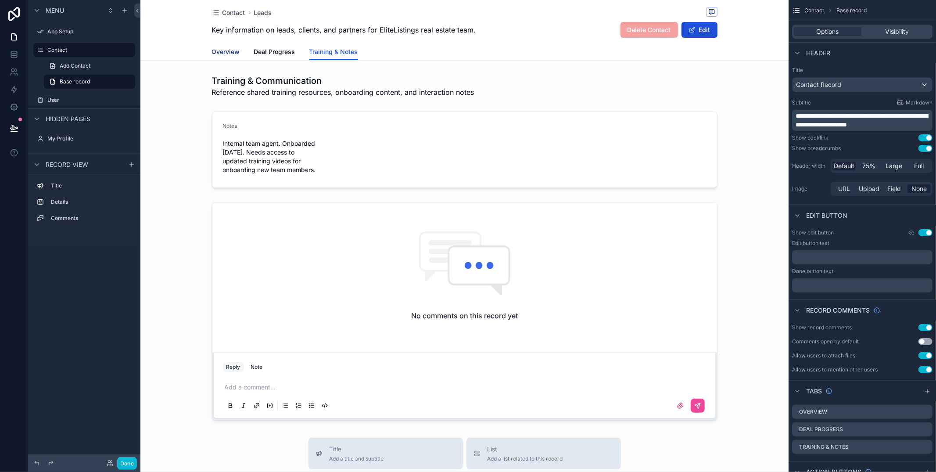
click at [229, 50] on span "Overview" at bounding box center [226, 51] width 28 height 9
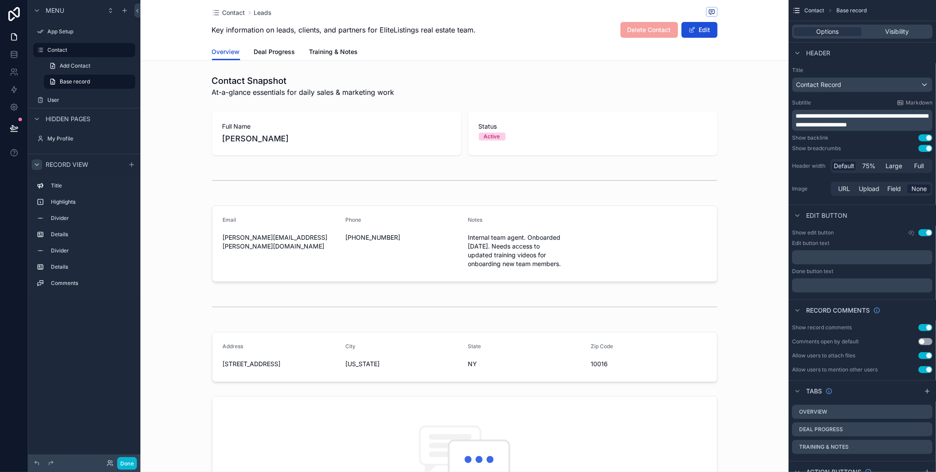
click at [37, 167] on icon "scrollable content" at bounding box center [36, 164] width 7 height 7
click at [38, 120] on icon "scrollable content" at bounding box center [36, 118] width 7 height 7
click at [9, 47] on link at bounding box center [14, 55] width 28 height 18
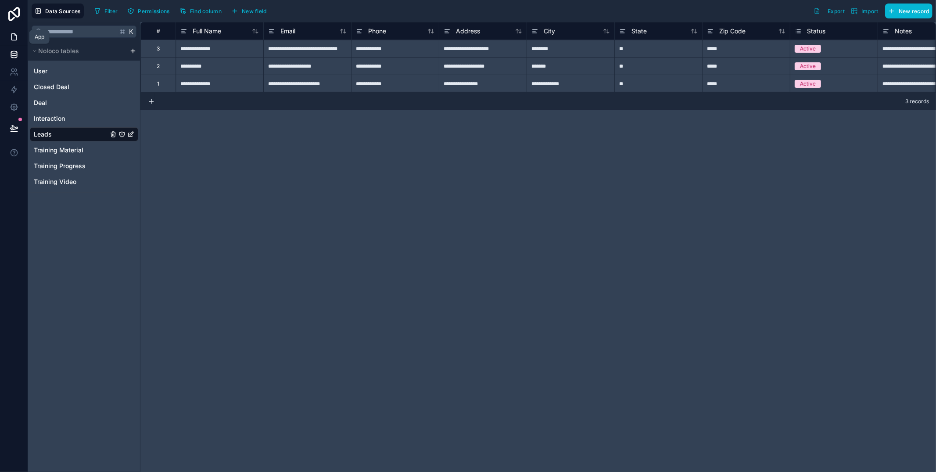
click at [15, 38] on icon at bounding box center [14, 36] width 9 height 9
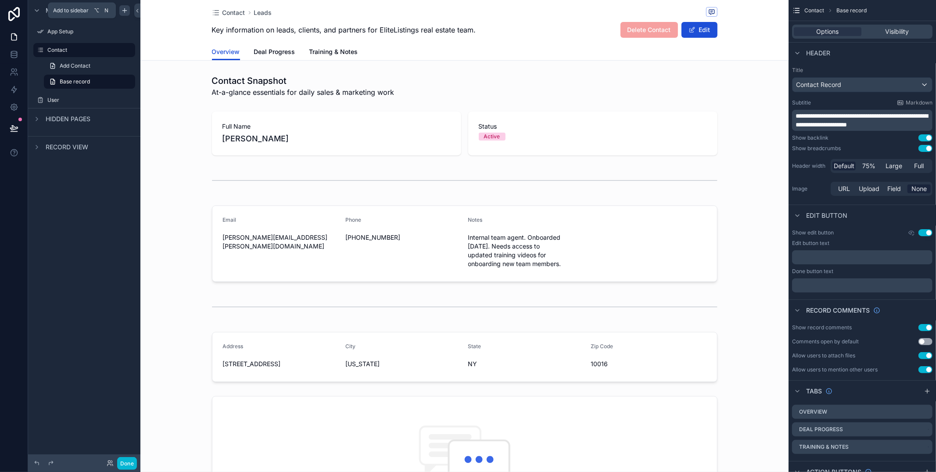
click at [125, 7] on icon "scrollable content" at bounding box center [124, 10] width 7 height 7
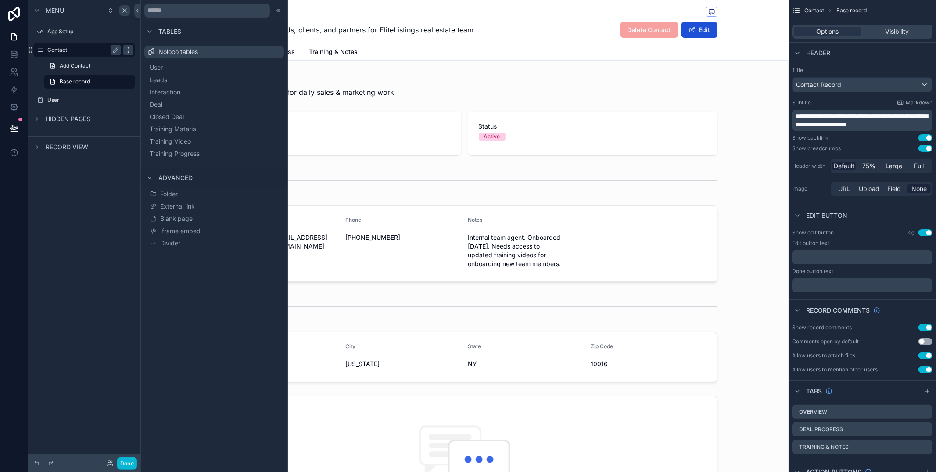
click at [127, 49] on icon "scrollable content" at bounding box center [128, 50] width 7 height 7
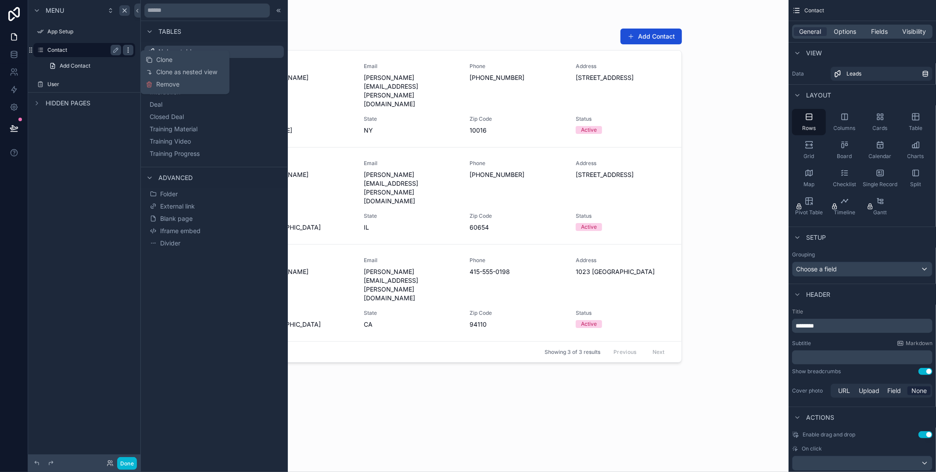
click at [132, 50] on div "scrollable content" at bounding box center [128, 50] width 11 height 11
click at [123, 12] on icon "scrollable content" at bounding box center [124, 10] width 7 height 7
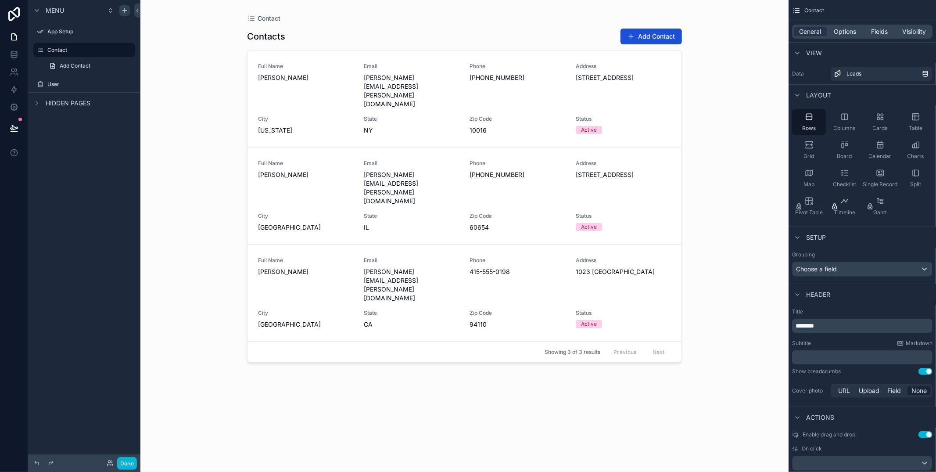
click at [125, 11] on icon "scrollable content" at bounding box center [125, 10] width 0 height 4
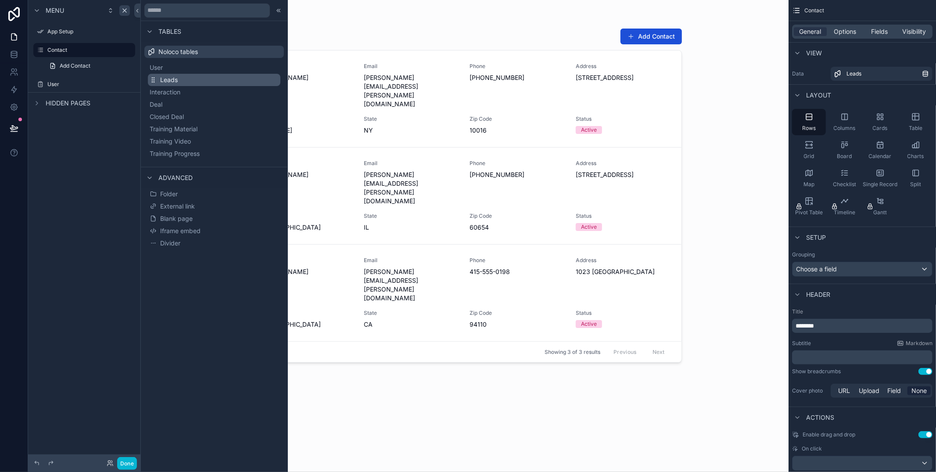
click at [215, 77] on button "Leads" at bounding box center [214, 80] width 133 height 12
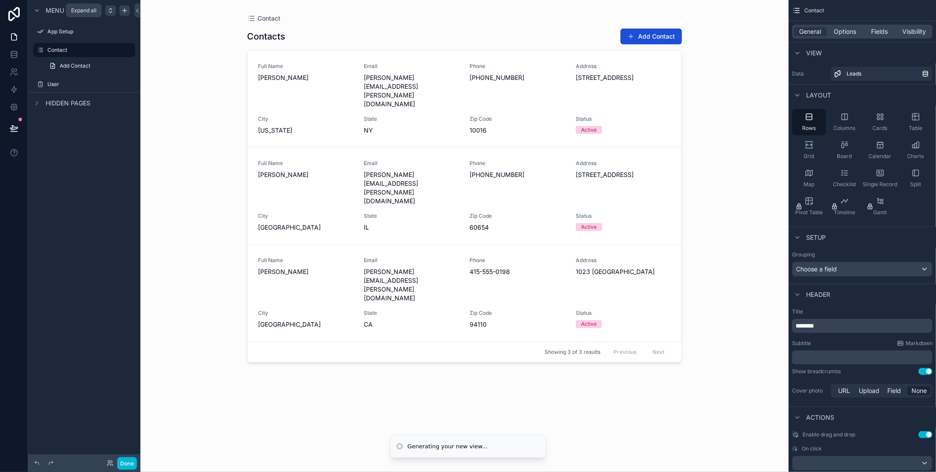
click at [115, 11] on div "scrollable content" at bounding box center [110, 10] width 11 height 11
click at [83, 55] on div "Contact" at bounding box center [84, 50] width 74 height 11
click at [85, 60] on link "Add Contact" at bounding box center [89, 66] width 91 height 14
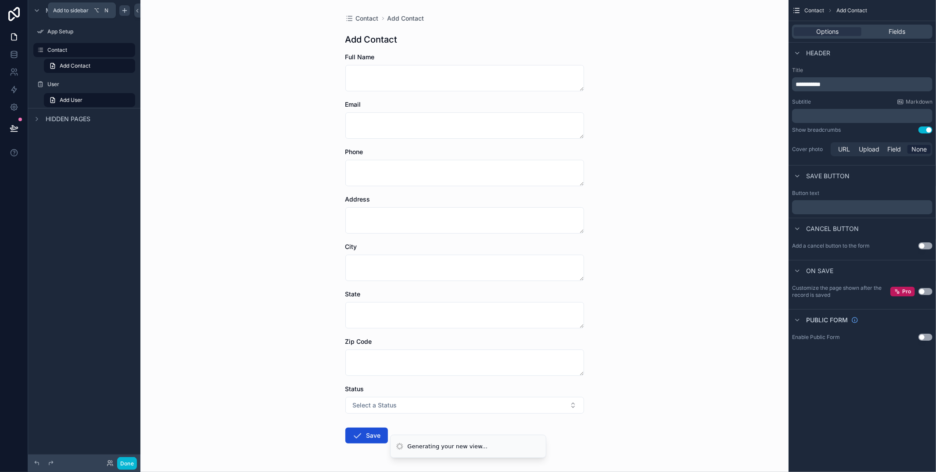
click at [129, 13] on div "scrollable content" at bounding box center [124, 10] width 11 height 11
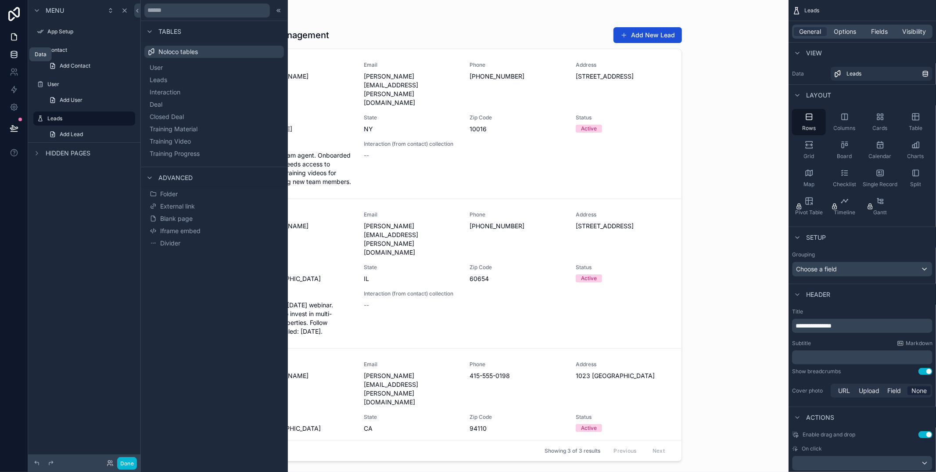
click at [15, 55] on icon at bounding box center [14, 54] width 6 height 4
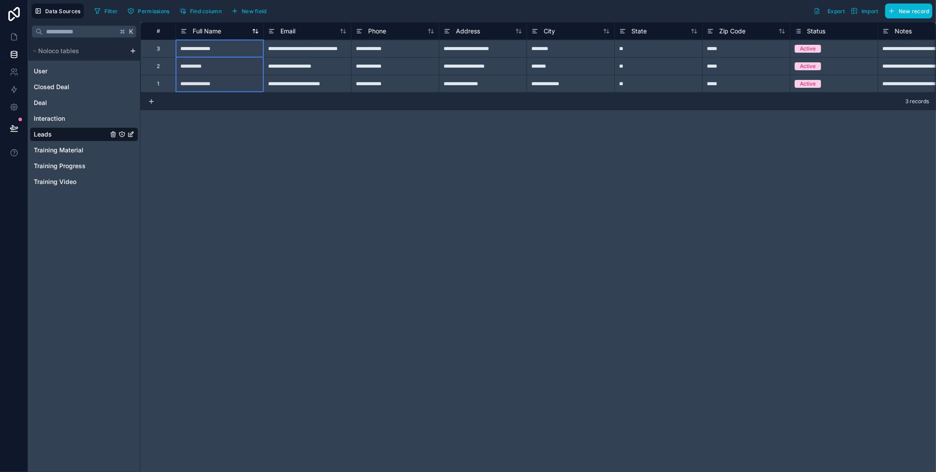
click at [205, 29] on span "Full Name" at bounding box center [207, 31] width 29 height 9
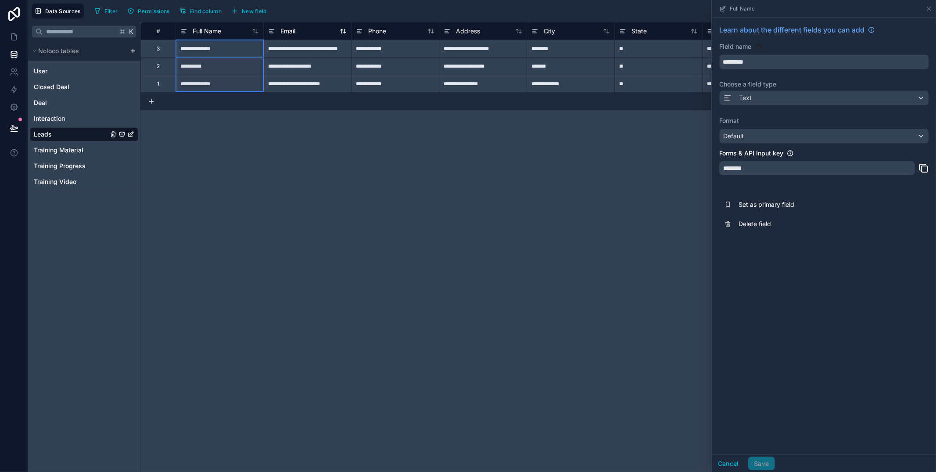
click at [306, 29] on div "Email" at bounding box center [307, 31] width 79 height 11
click at [380, 31] on span "Phone" at bounding box center [377, 31] width 18 height 9
click at [466, 33] on span "Address" at bounding box center [468, 31] width 24 height 9
click at [549, 29] on span "City" at bounding box center [549, 31] width 11 height 9
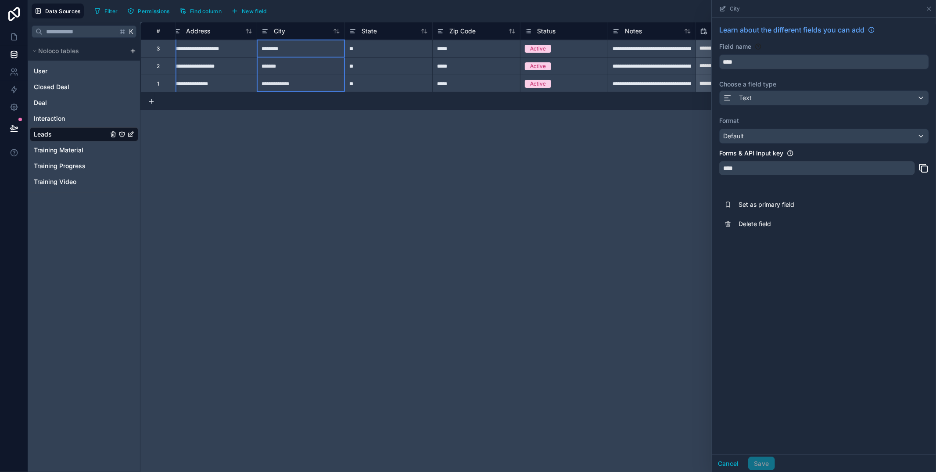
scroll to position [0, 468]
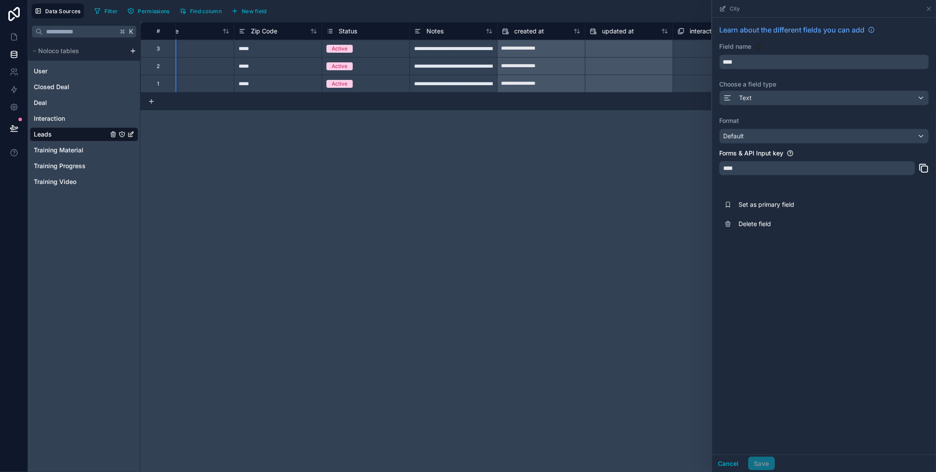
click at [541, 165] on div "**********" at bounding box center [537, 247] width 795 height 450
click at [929, 10] on icon at bounding box center [928, 8] width 7 height 7
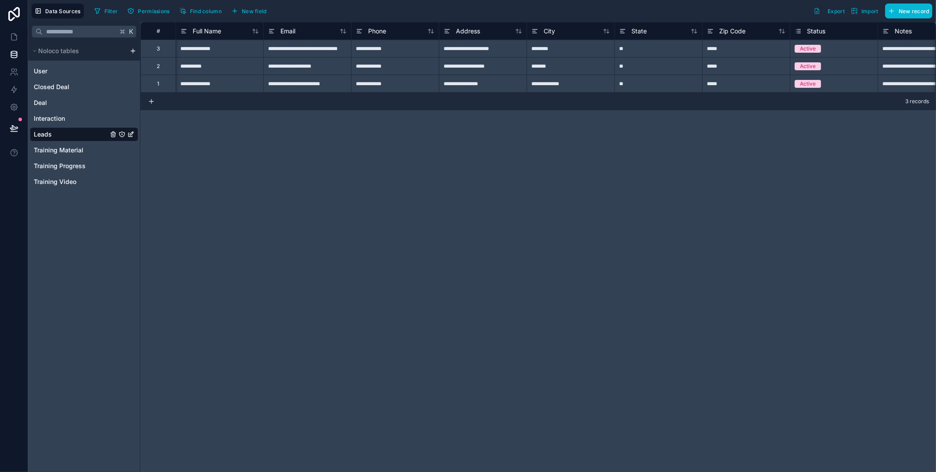
scroll to position [0, 468]
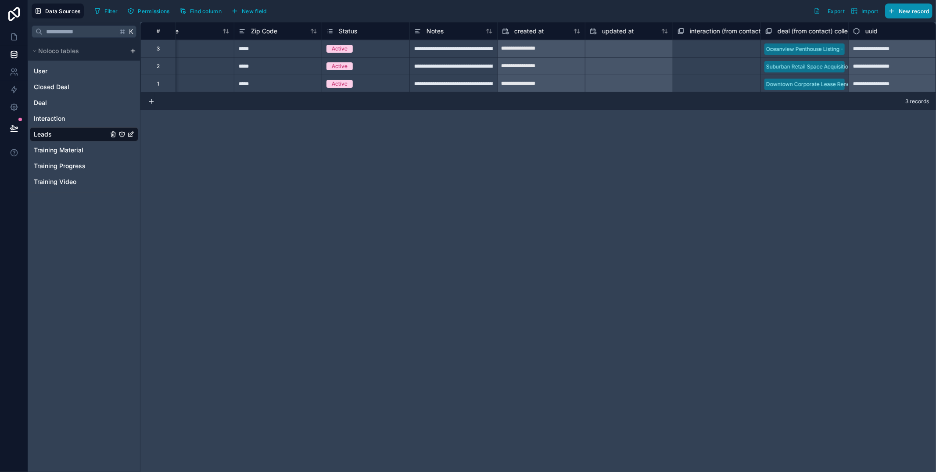
click at [908, 8] on span "New record" at bounding box center [914, 11] width 31 height 7
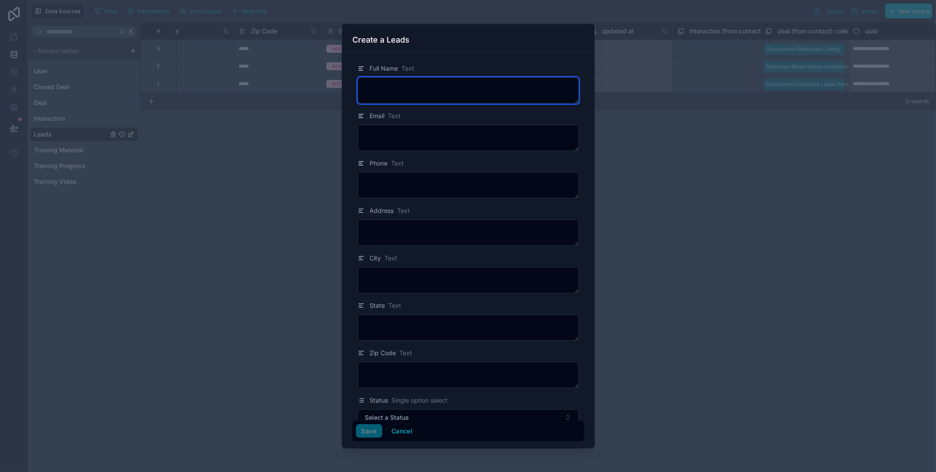
click at [394, 90] on textarea at bounding box center [468, 90] width 221 height 26
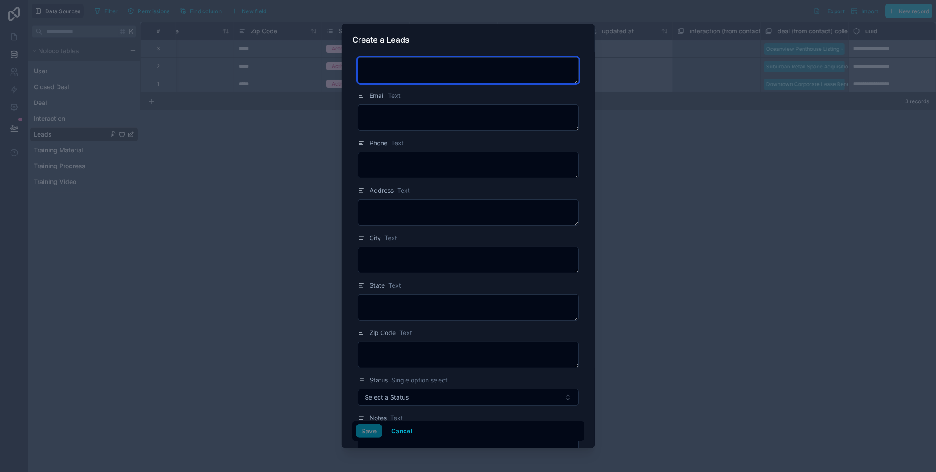
scroll to position [22, 0]
click at [401, 428] on button "Cancel" at bounding box center [402, 431] width 32 height 14
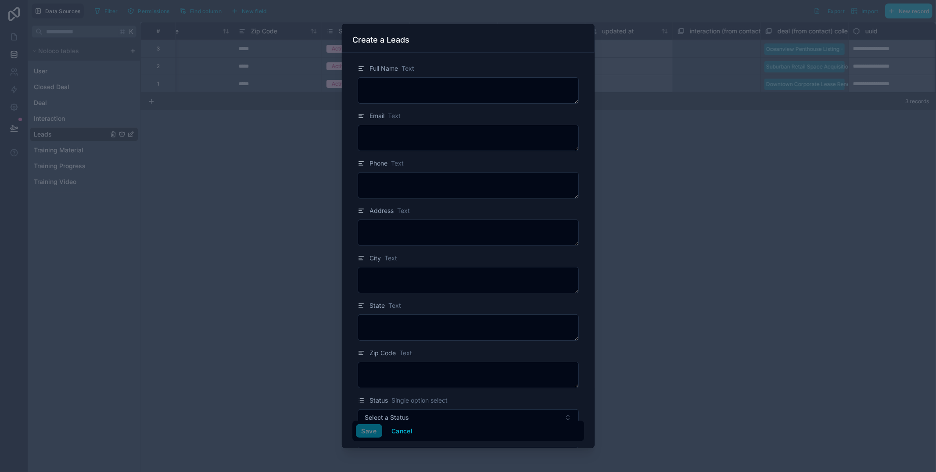
scroll to position [0, 467]
click at [744, 198] on div at bounding box center [468, 236] width 936 height 472
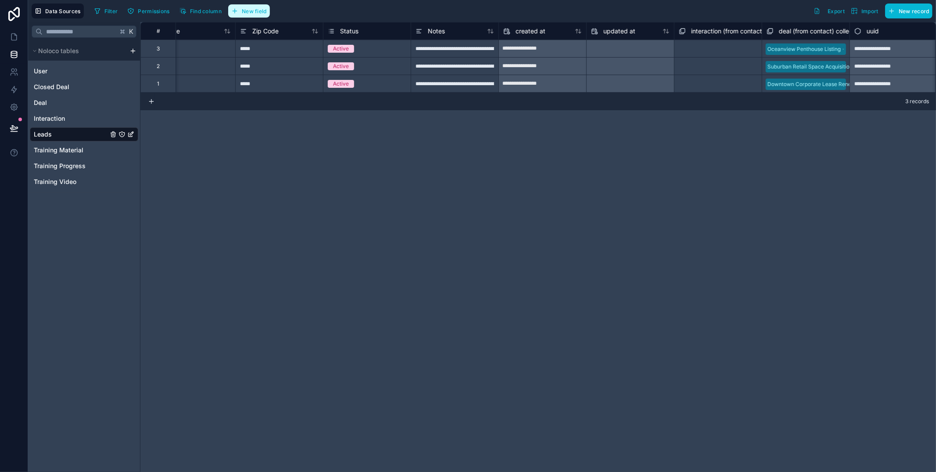
click at [248, 13] on span "New field" at bounding box center [254, 11] width 25 height 7
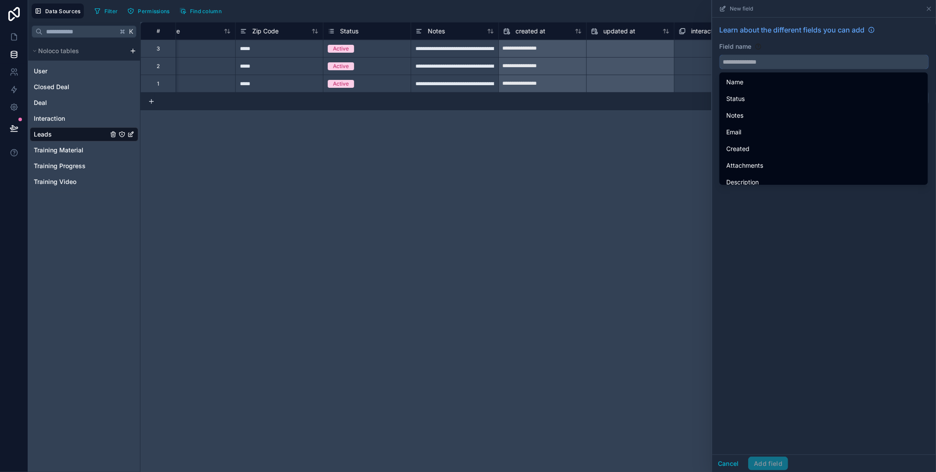
click at [758, 68] on input "text" at bounding box center [824, 62] width 209 height 14
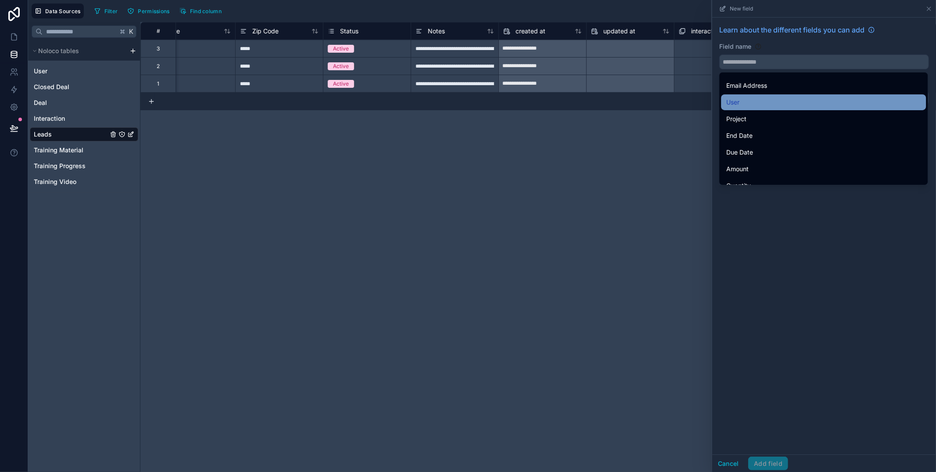
click at [785, 99] on div "User" at bounding box center [823, 102] width 194 height 11
type input "****"
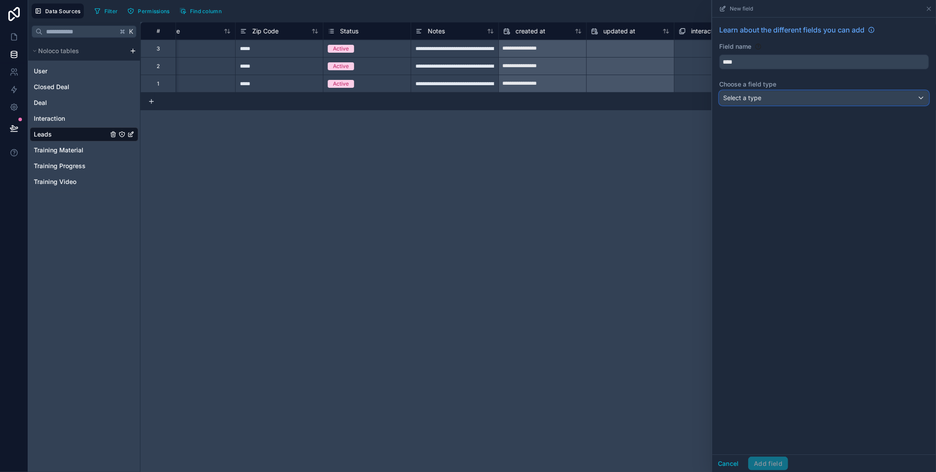
click at [764, 97] on div "Select a type" at bounding box center [824, 98] width 209 height 14
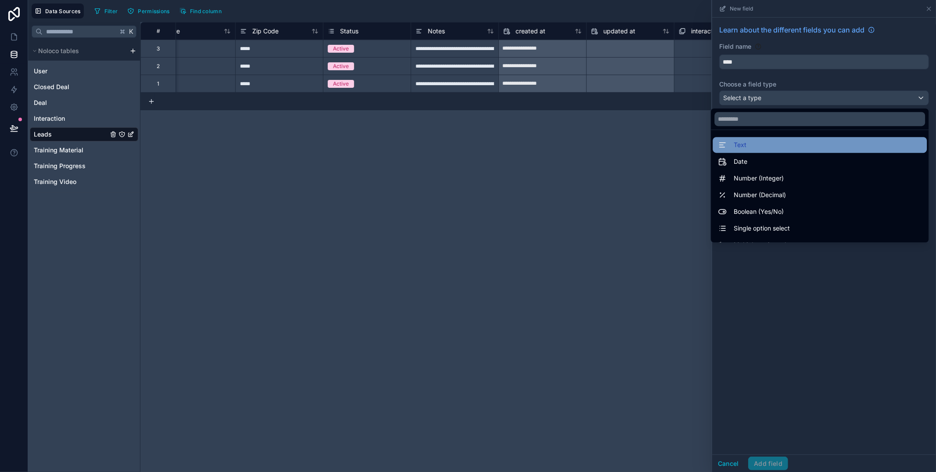
click at [760, 152] on div "Text" at bounding box center [820, 145] width 214 height 16
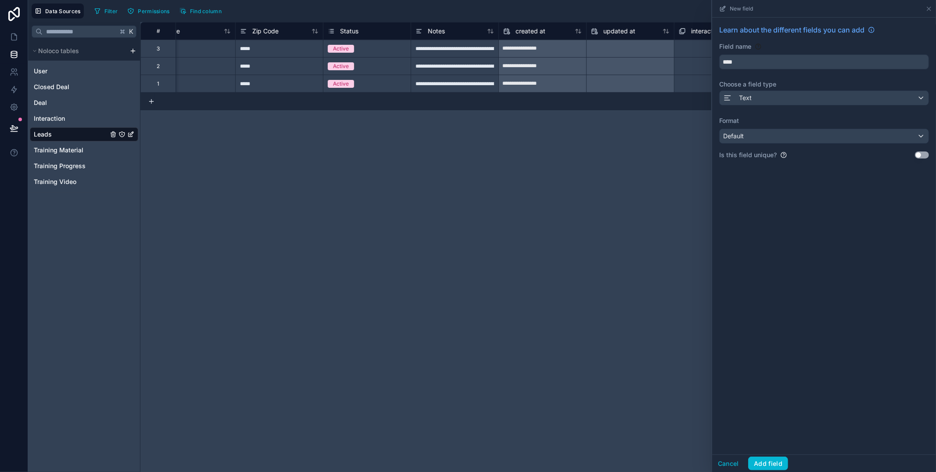
click at [925, 156] on button "Use setting" at bounding box center [922, 154] width 14 height 7
click at [764, 458] on button "Add field" at bounding box center [768, 463] width 40 height 14
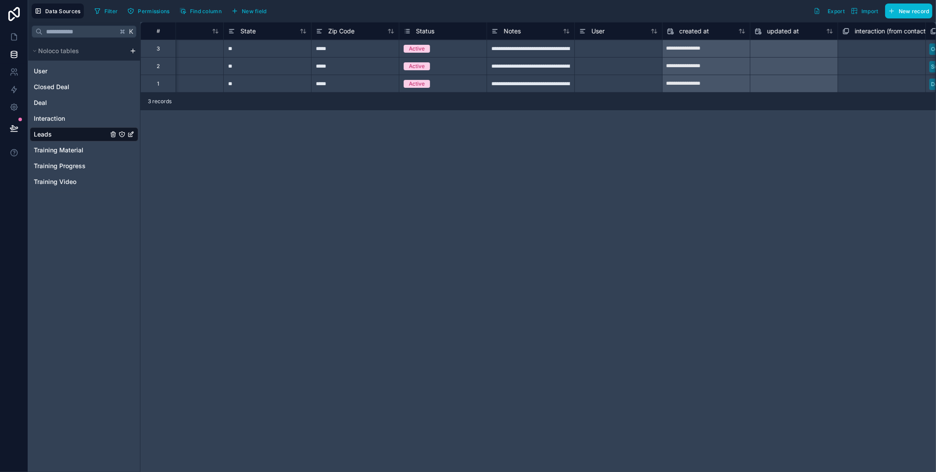
scroll to position [0, 334]
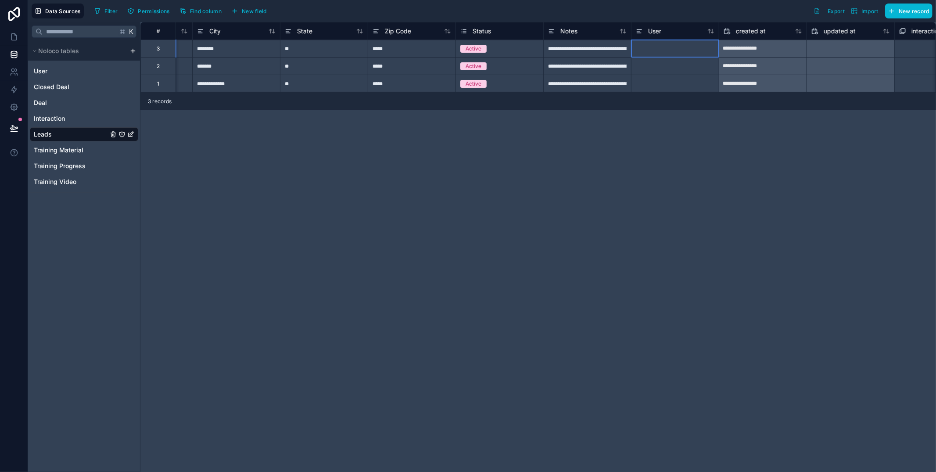
click at [653, 53] on div at bounding box center [675, 48] width 88 height 18
click at [671, 53] on div at bounding box center [675, 48] width 88 height 18
click at [644, 42] on input at bounding box center [674, 48] width 87 height 17
click at [656, 49] on input at bounding box center [674, 48] width 87 height 17
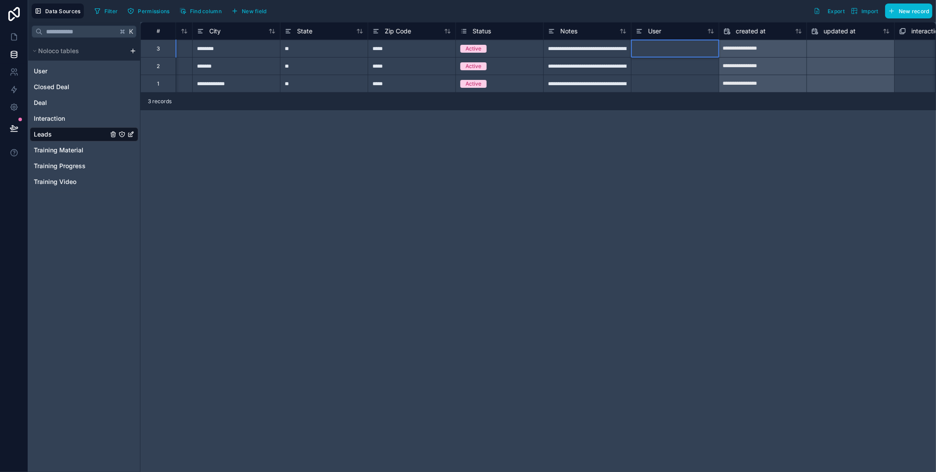
click at [670, 127] on div "**********" at bounding box center [537, 247] width 795 height 450
